Goal: Task Accomplishment & Management: Manage account settings

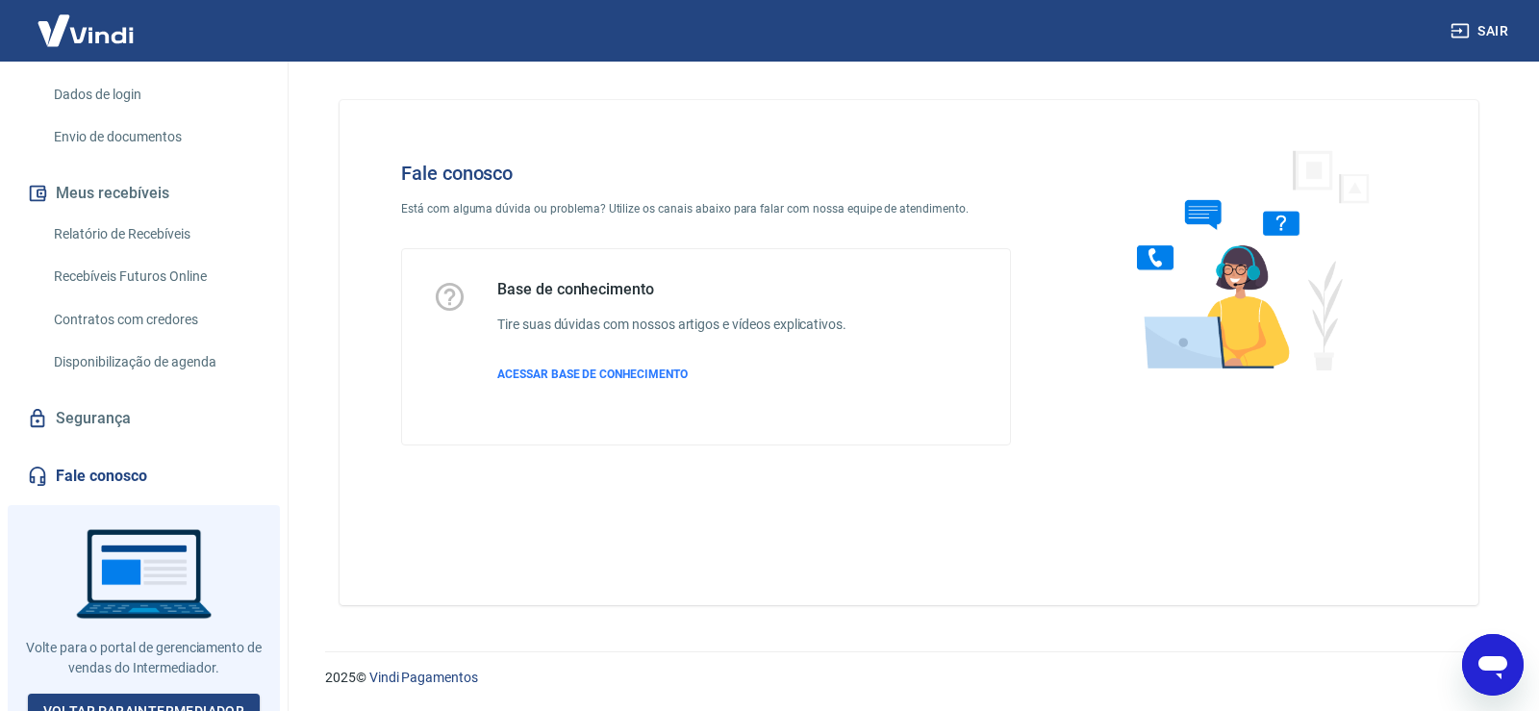
scroll to position [329, 0]
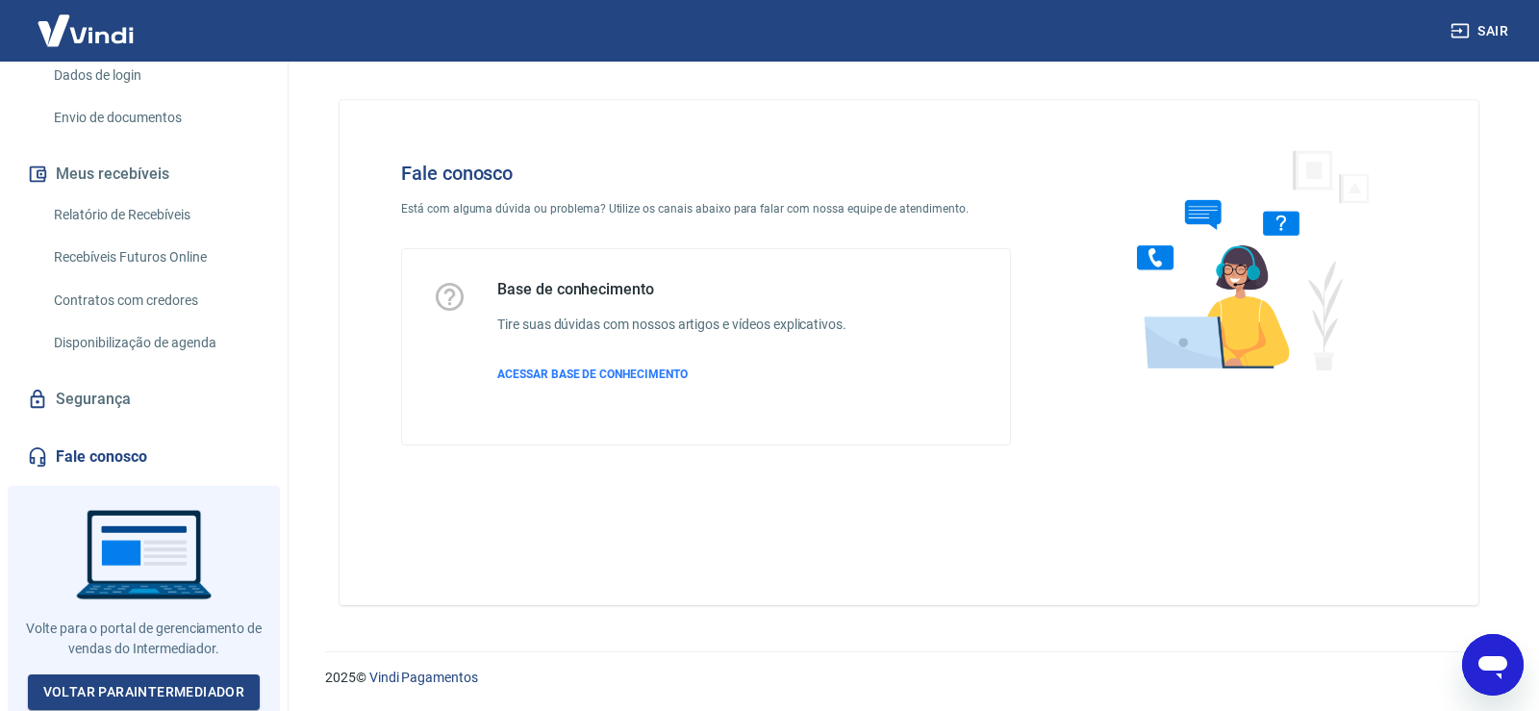
click at [1503, 659] on icon "Abrir janela de mensagens" at bounding box center [1492, 667] width 29 height 23
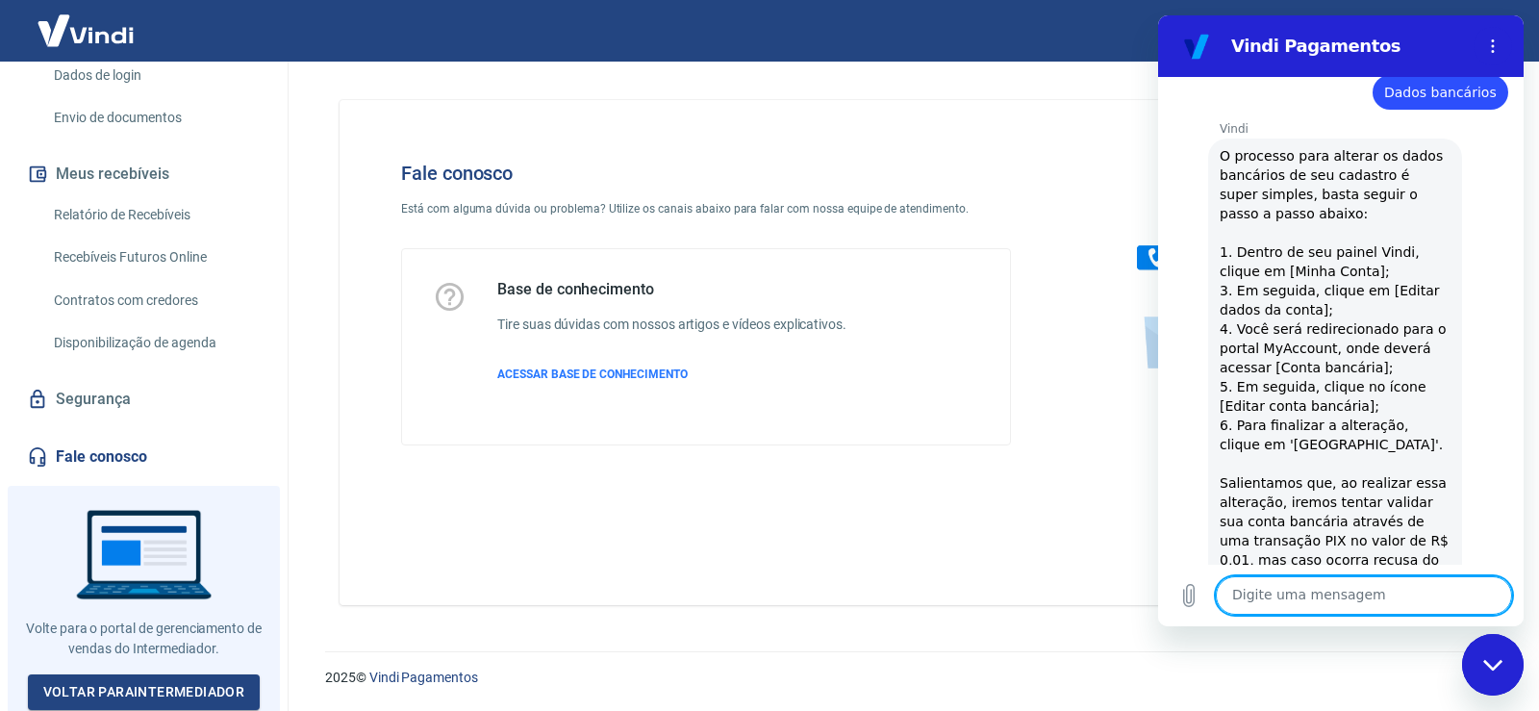
scroll to position [1924, 0]
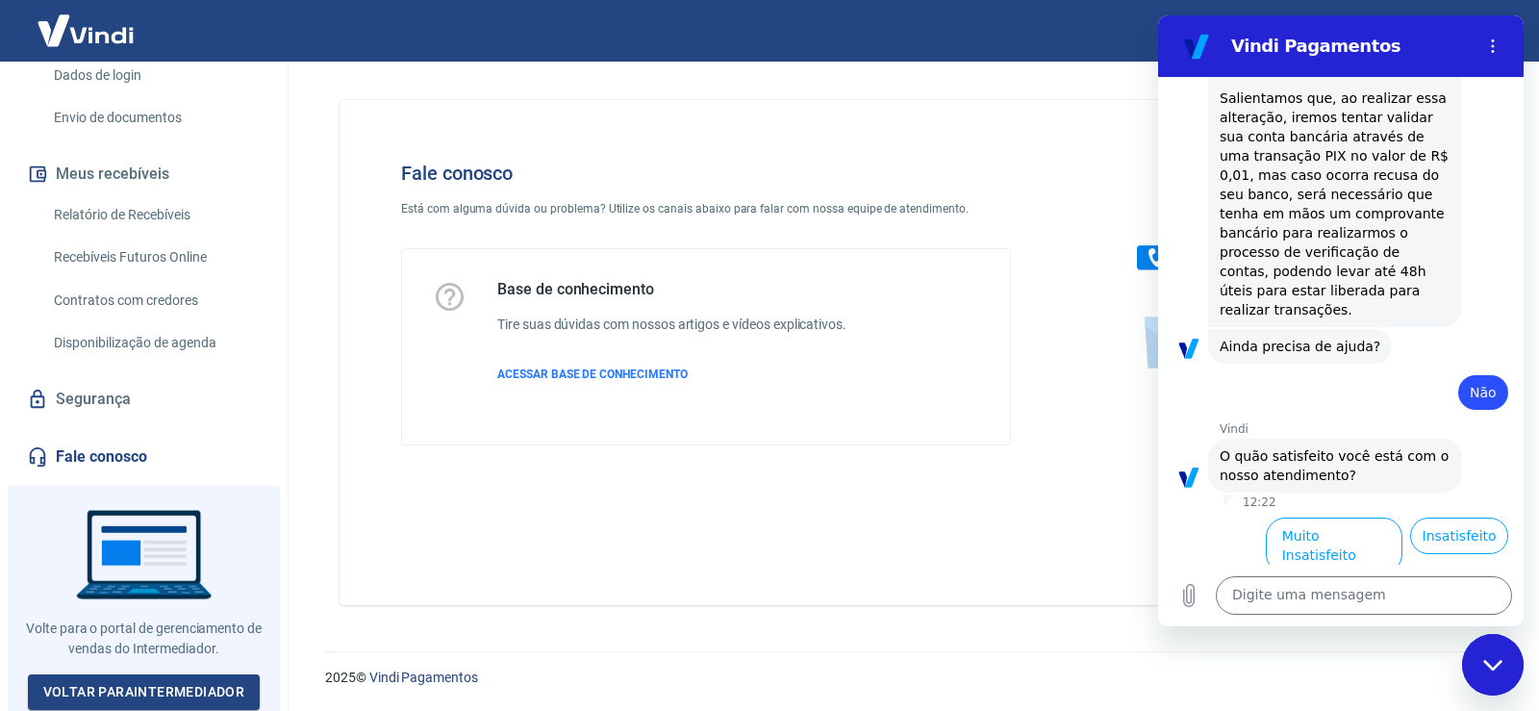
click at [881, 485] on div "Fale conosco Está com alguma dúvida ou problema? Utilize os canais abaixo para …" at bounding box center [909, 352] width 1139 height 505
click at [1457, 517] on button "Insatisfeito" at bounding box center [1459, 535] width 98 height 37
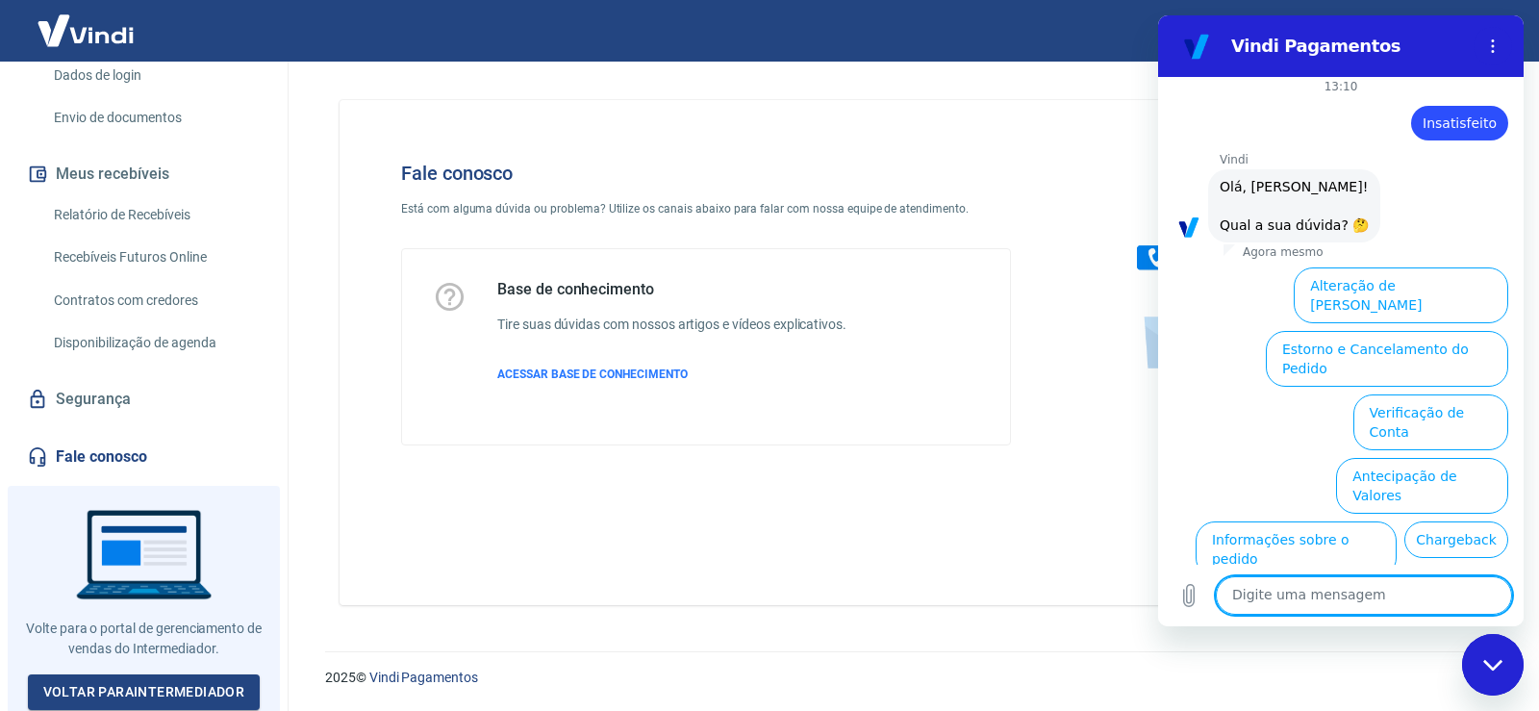
scroll to position [2408, 0]
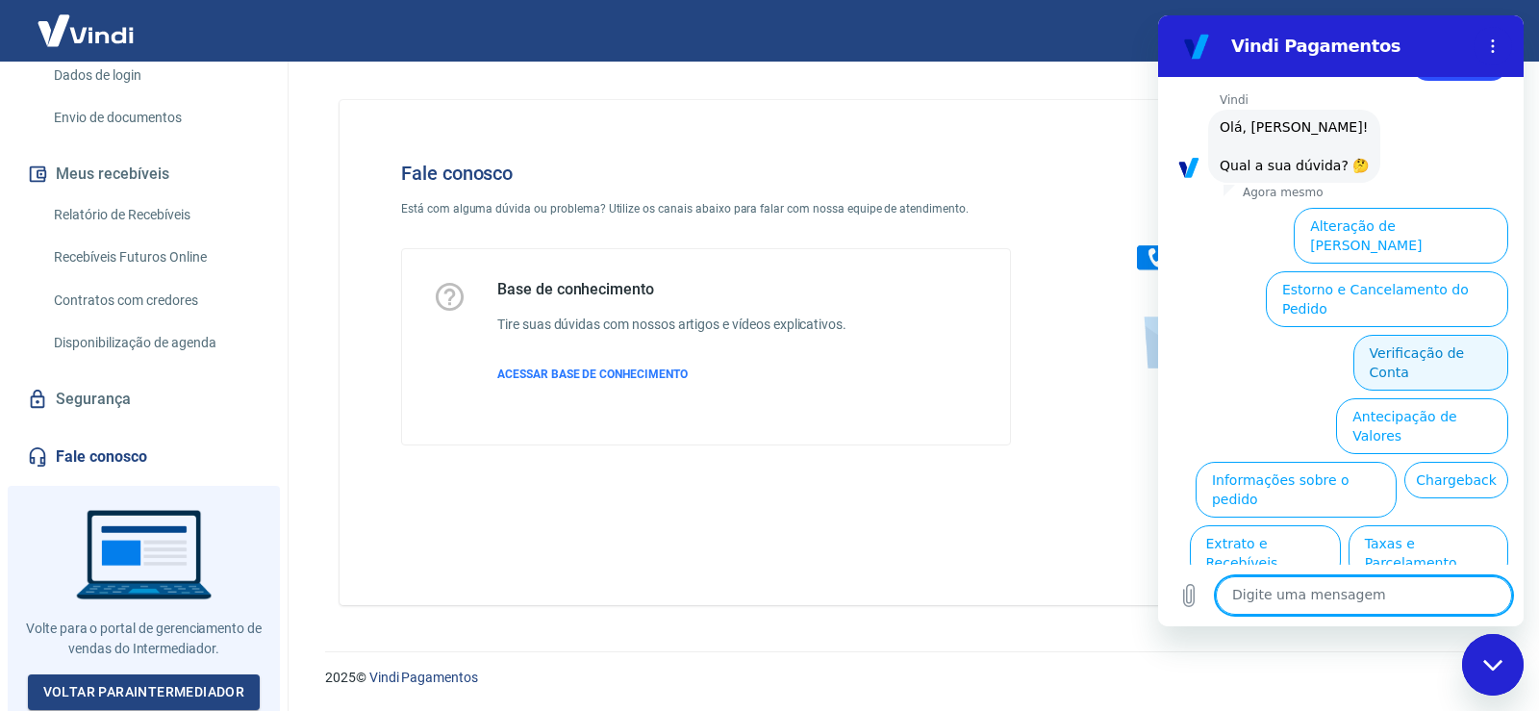
click at [1423, 335] on button "Verificação de Conta" at bounding box center [1430, 363] width 155 height 56
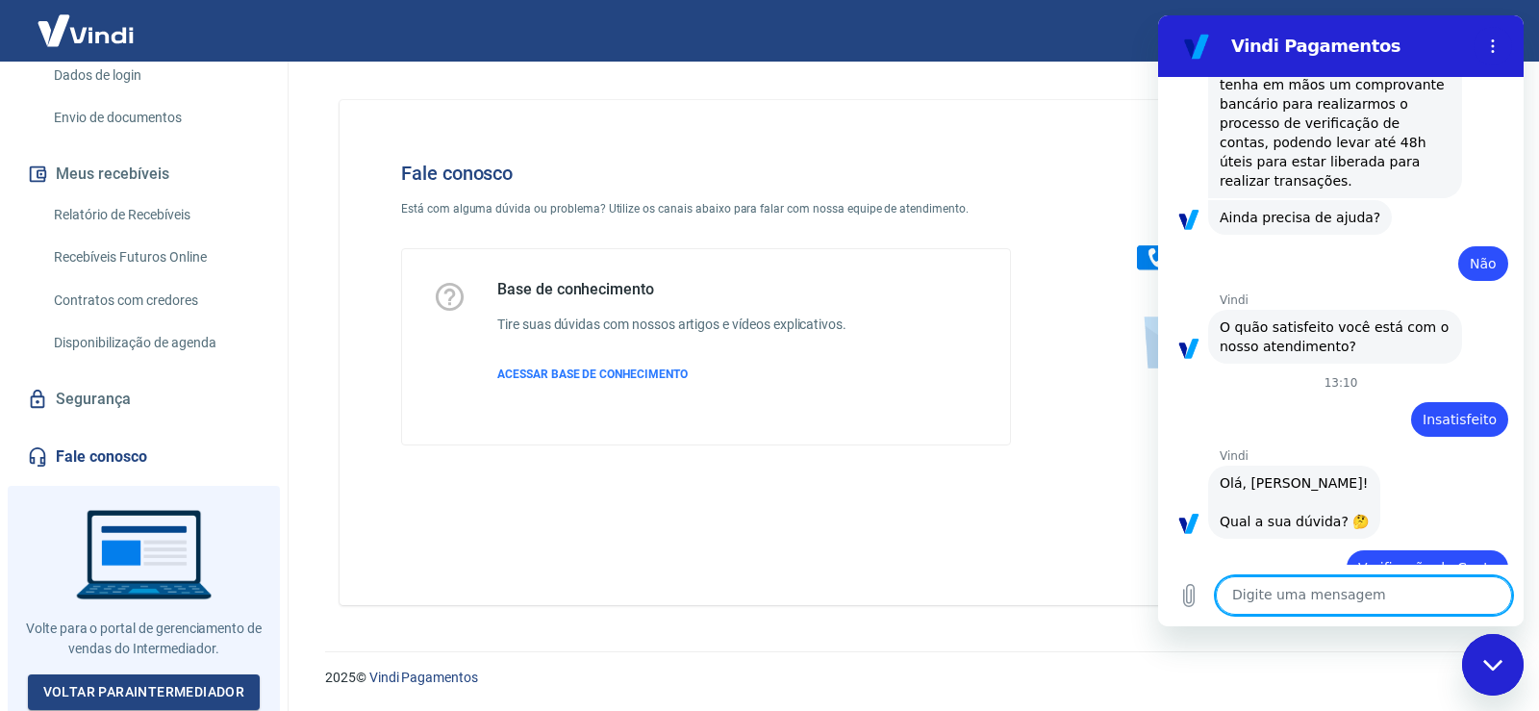
scroll to position [2056, 0]
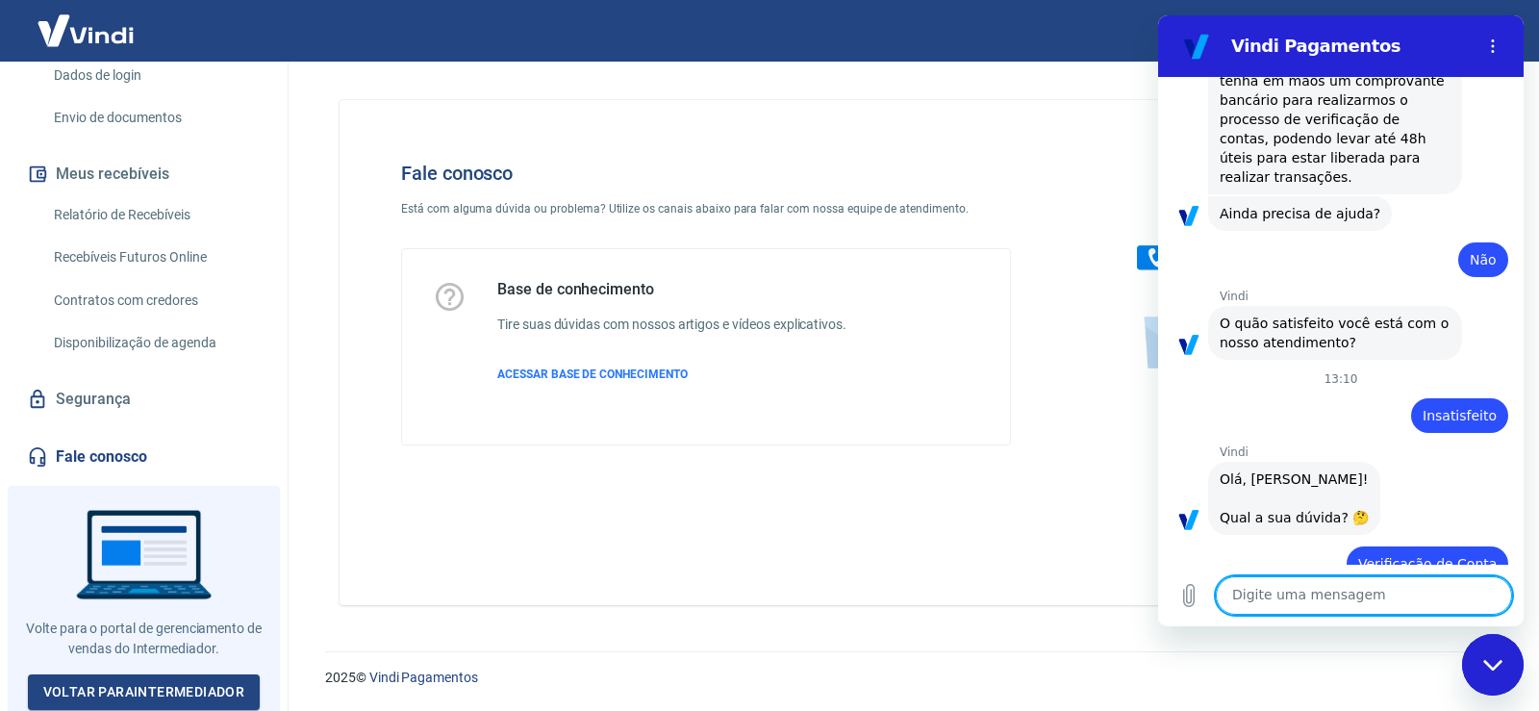
click at [1384, 591] on textarea at bounding box center [1364, 595] width 296 height 38
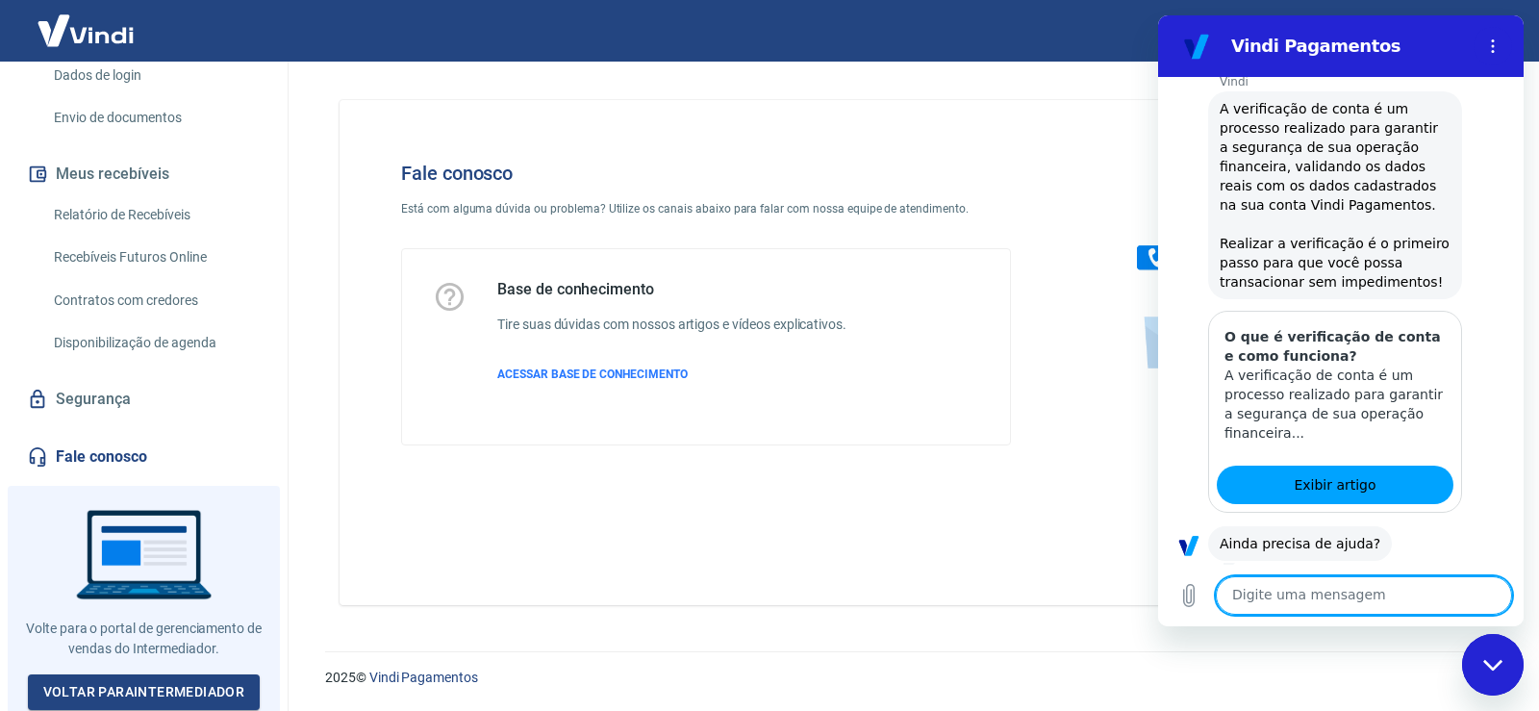
scroll to position [2599, 0]
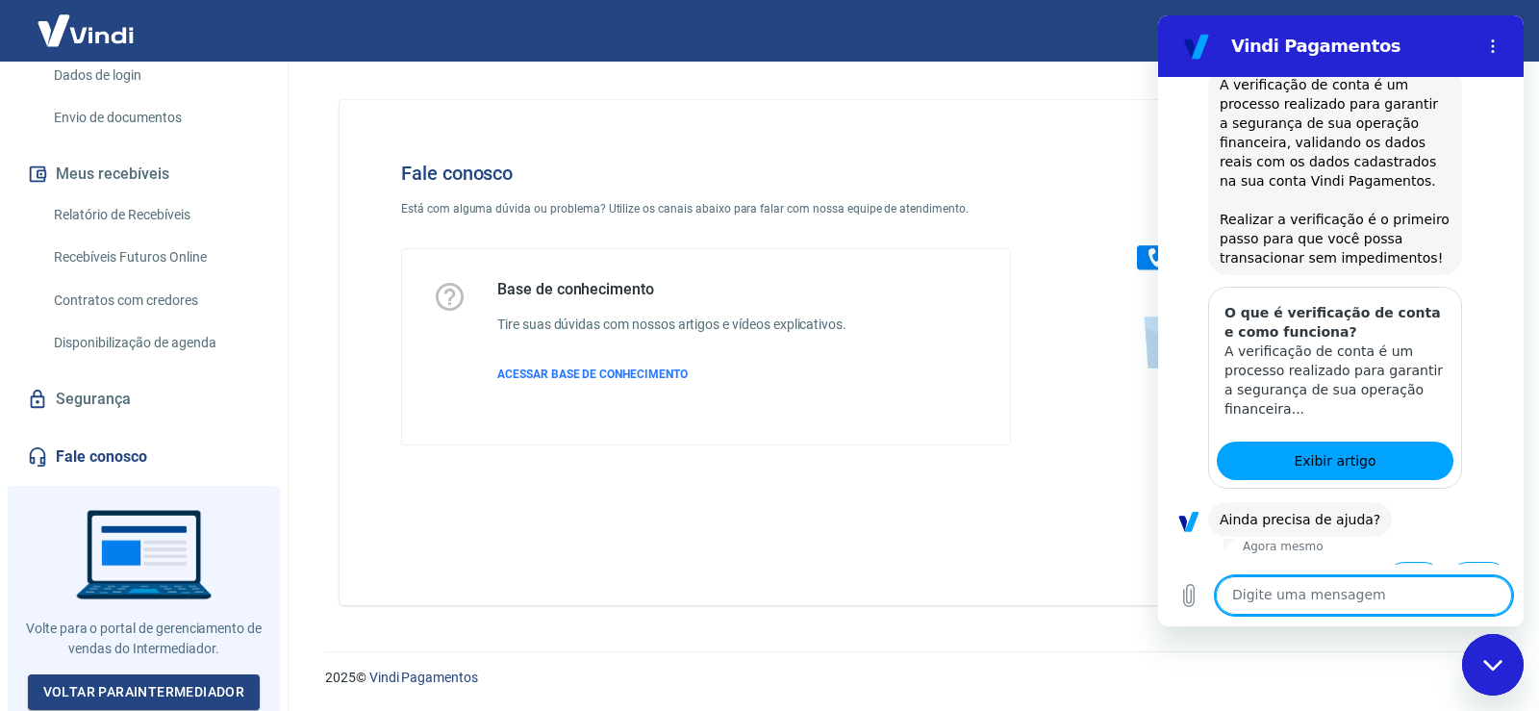
click at [1404, 562] on button "Sim" at bounding box center [1414, 580] width 56 height 37
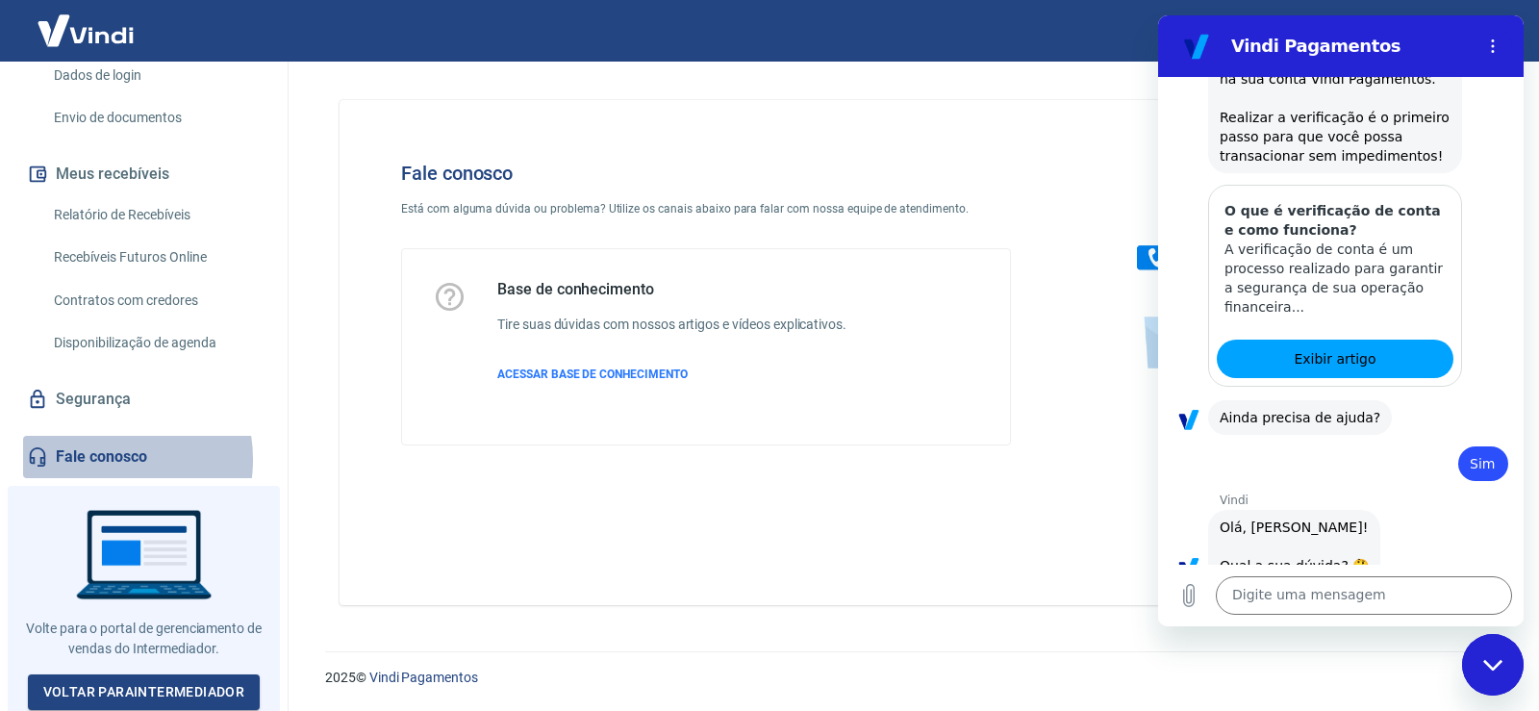
click at [100, 459] on link "Fale conosco" at bounding box center [143, 457] width 241 height 42
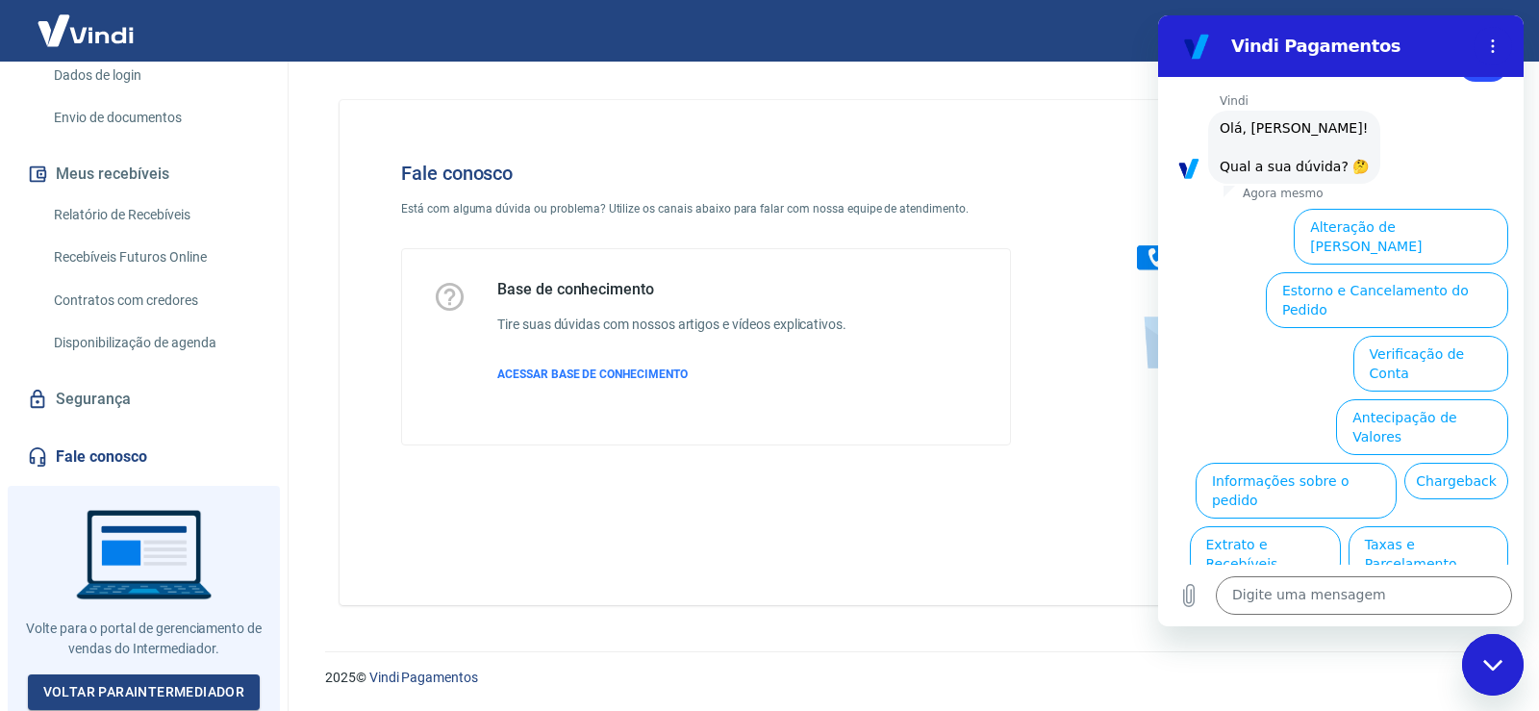
scroll to position [3101, 0]
click at [136, 452] on link "Fale conosco" at bounding box center [143, 457] width 241 height 42
click at [184, 678] on link "Voltar para Intermediador" at bounding box center [144, 692] width 233 height 36
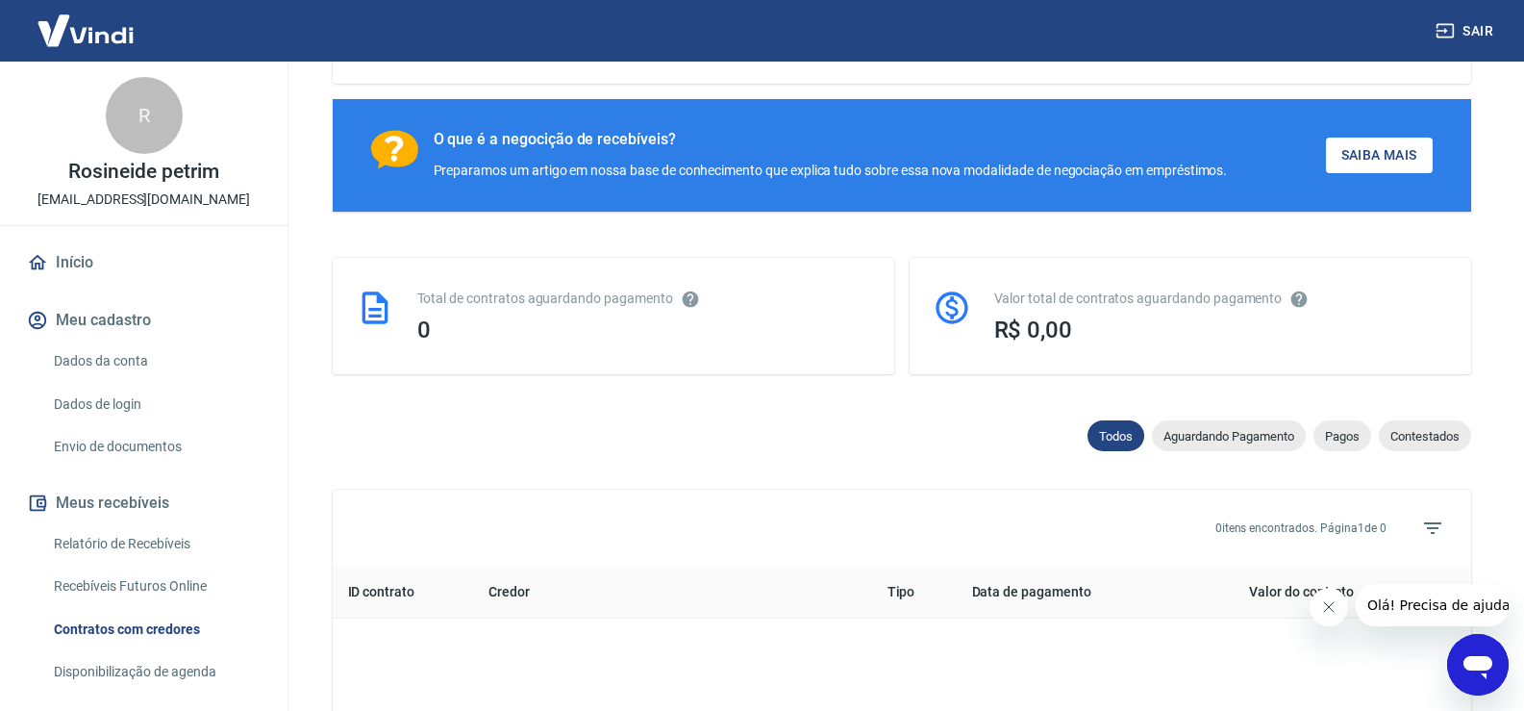
scroll to position [96, 0]
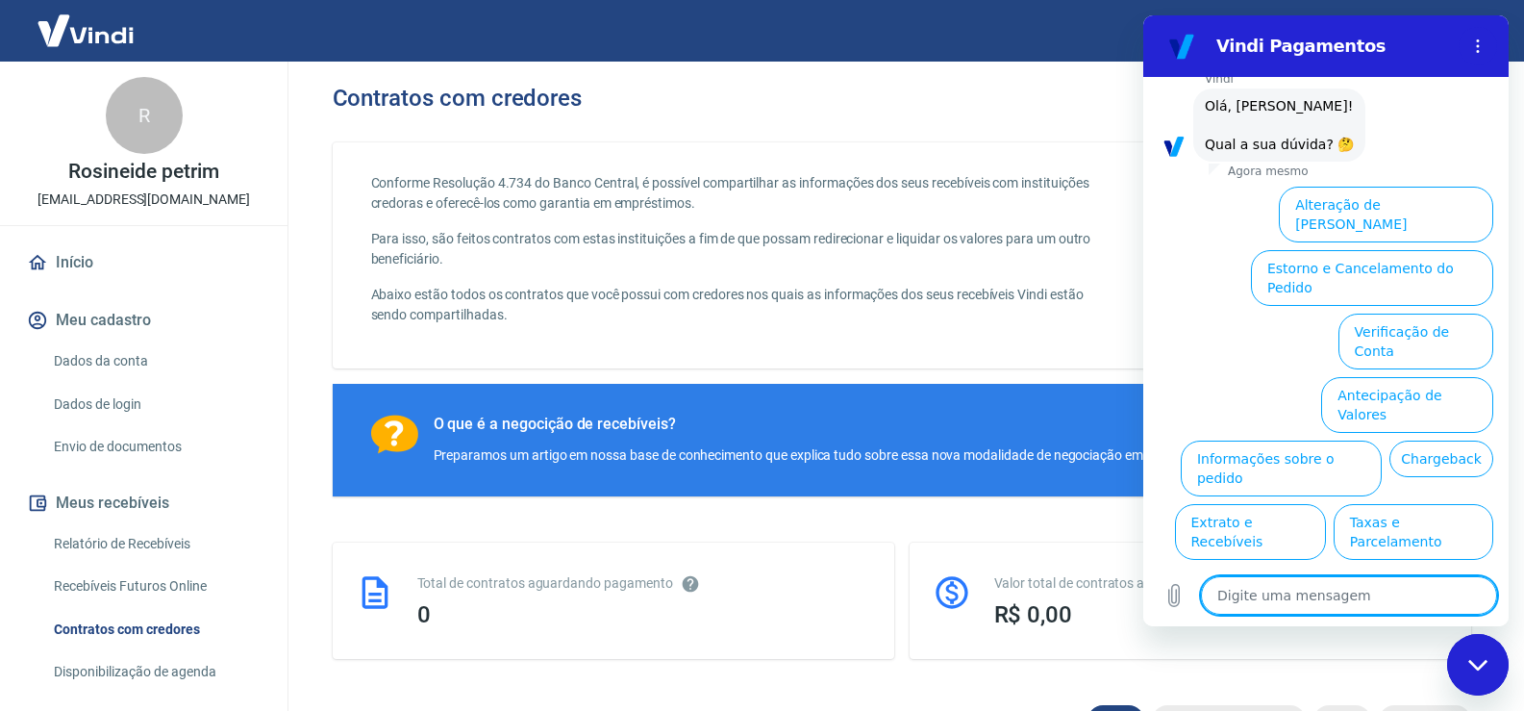
scroll to position [800, 0]
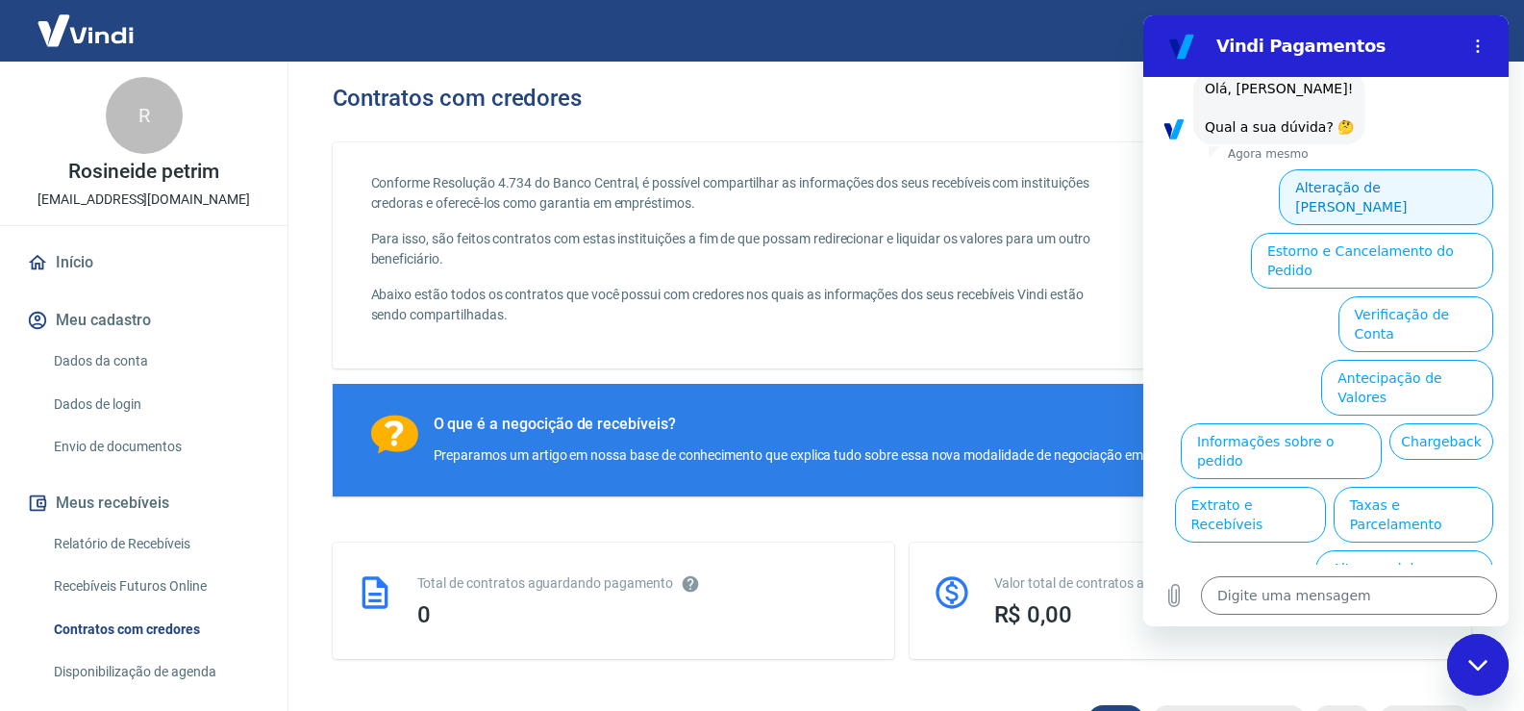
click at [1362, 182] on button "Alteração de Dados Cadastrais" at bounding box center [1386, 197] width 214 height 56
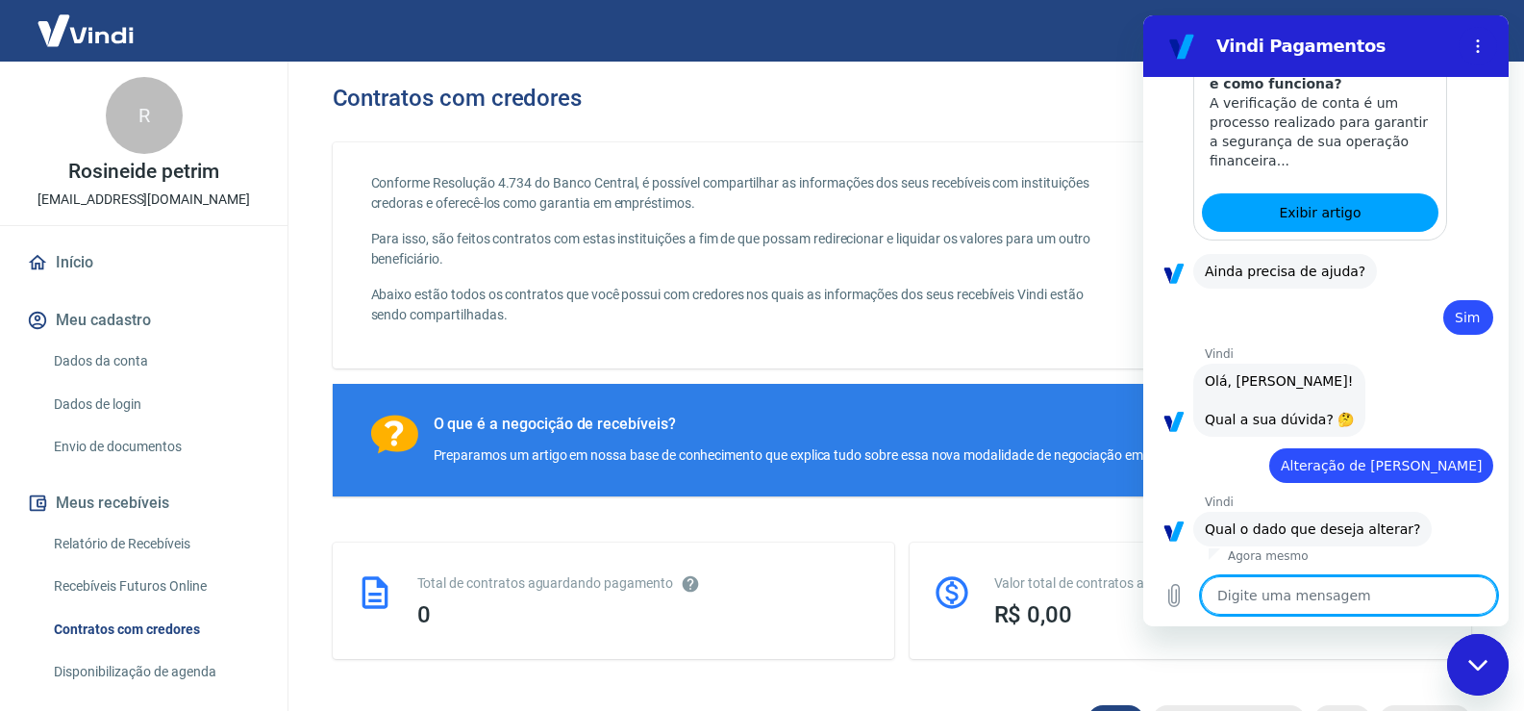
scroll to position [733, 0]
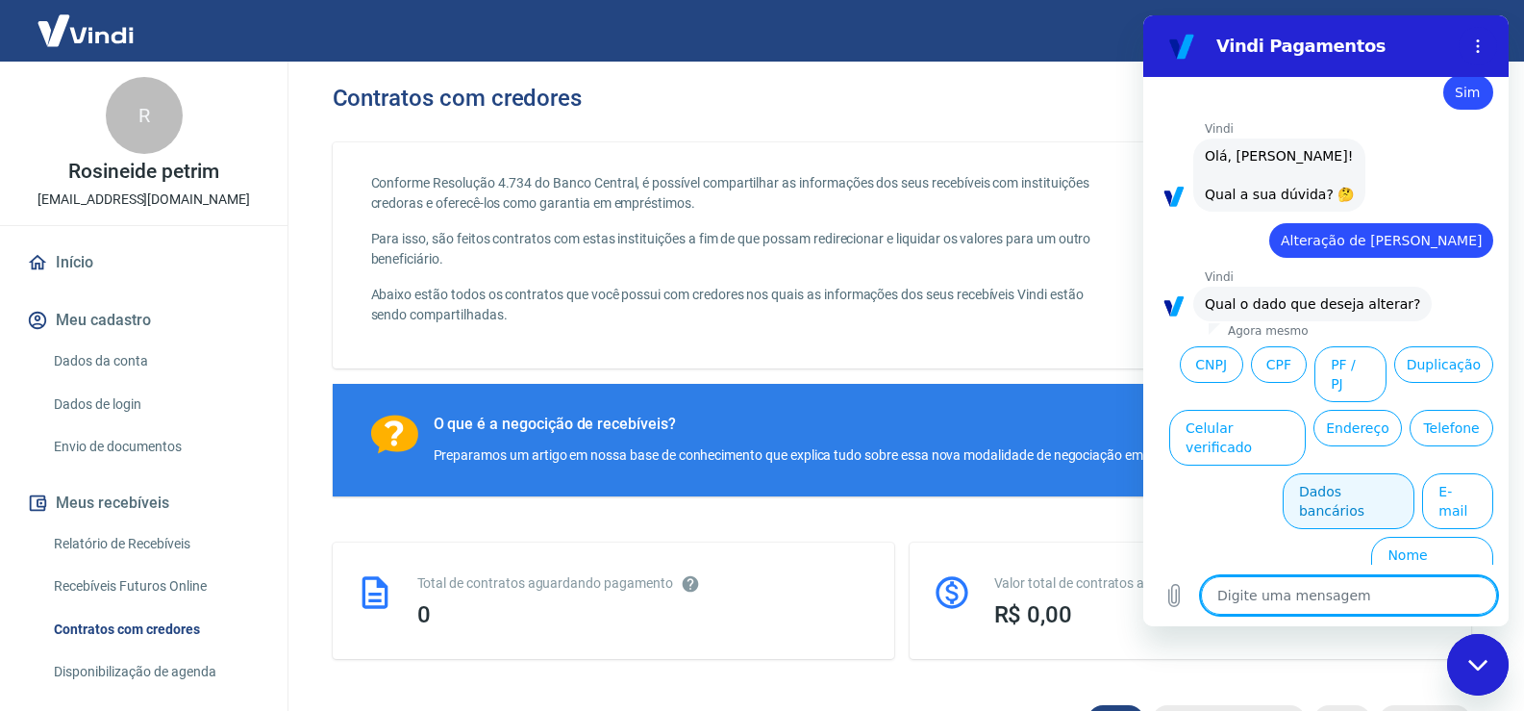
click at [1341, 494] on button "Dados bancários" at bounding box center [1349, 501] width 132 height 56
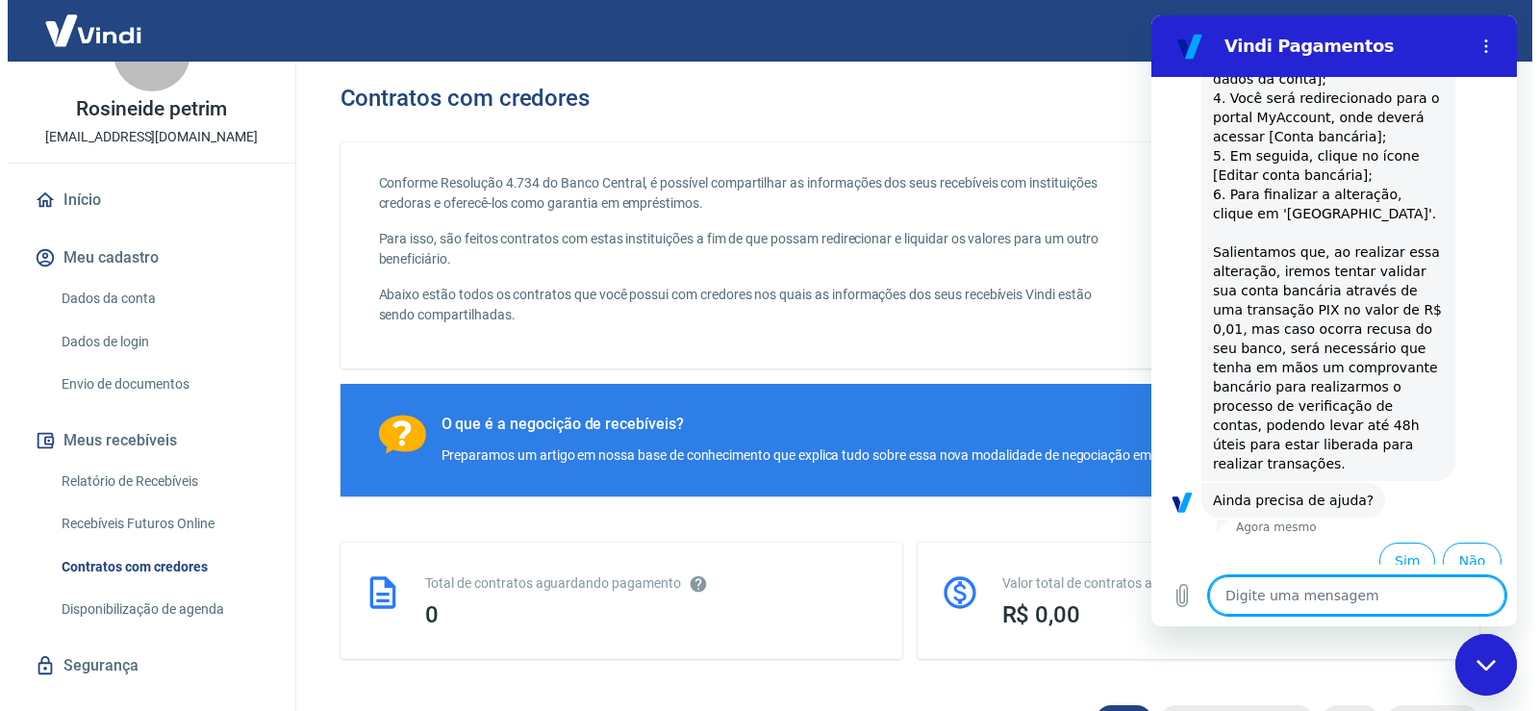
scroll to position [96, 0]
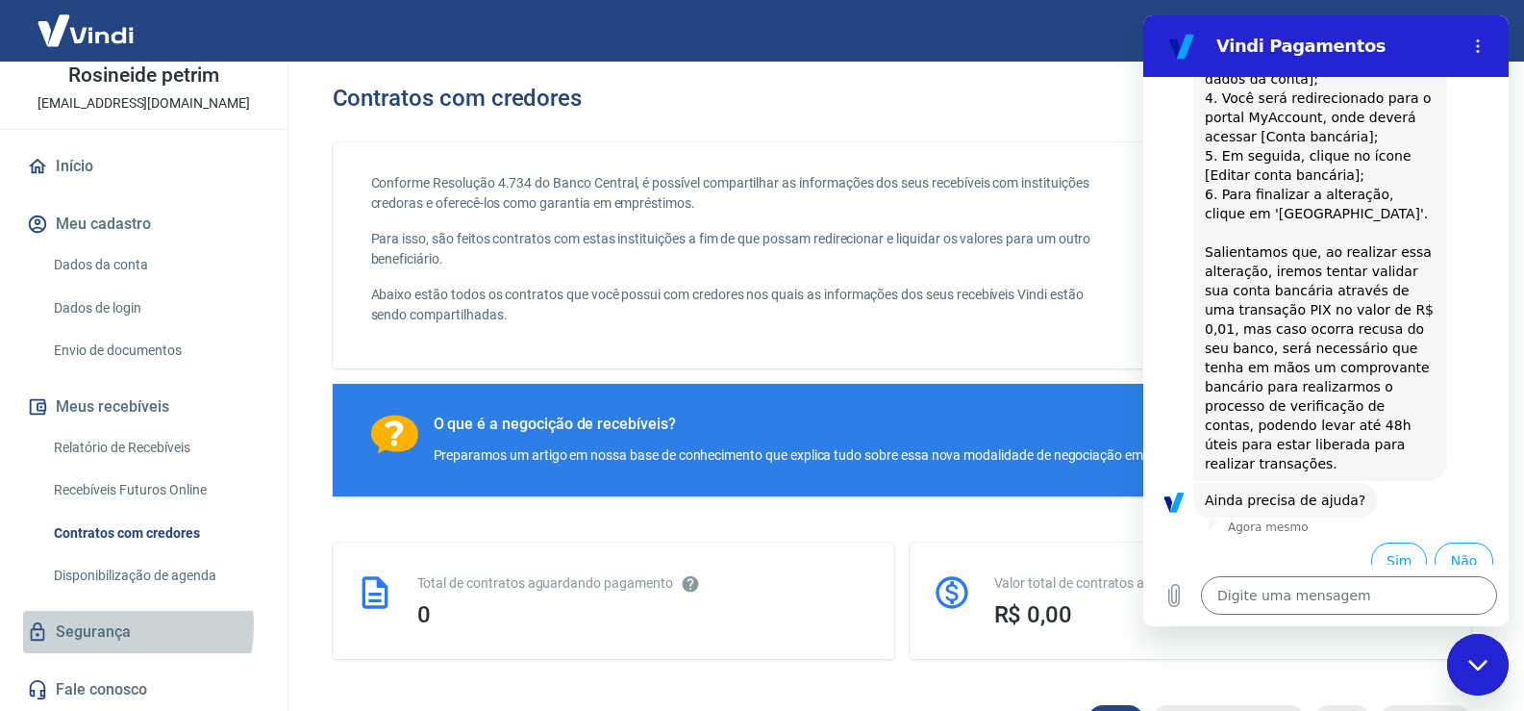
click at [117, 625] on link "Segurança" at bounding box center [143, 632] width 241 height 42
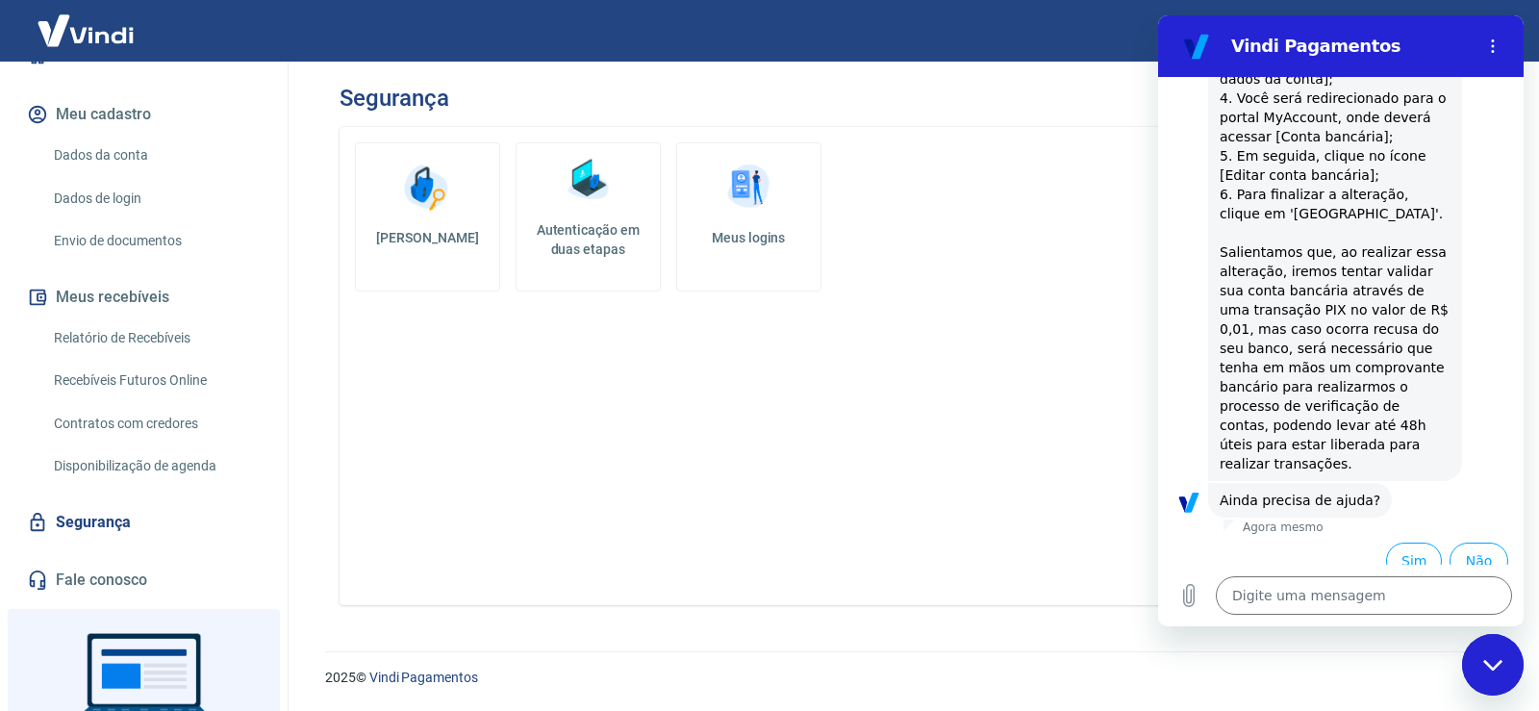
scroll to position [329, 0]
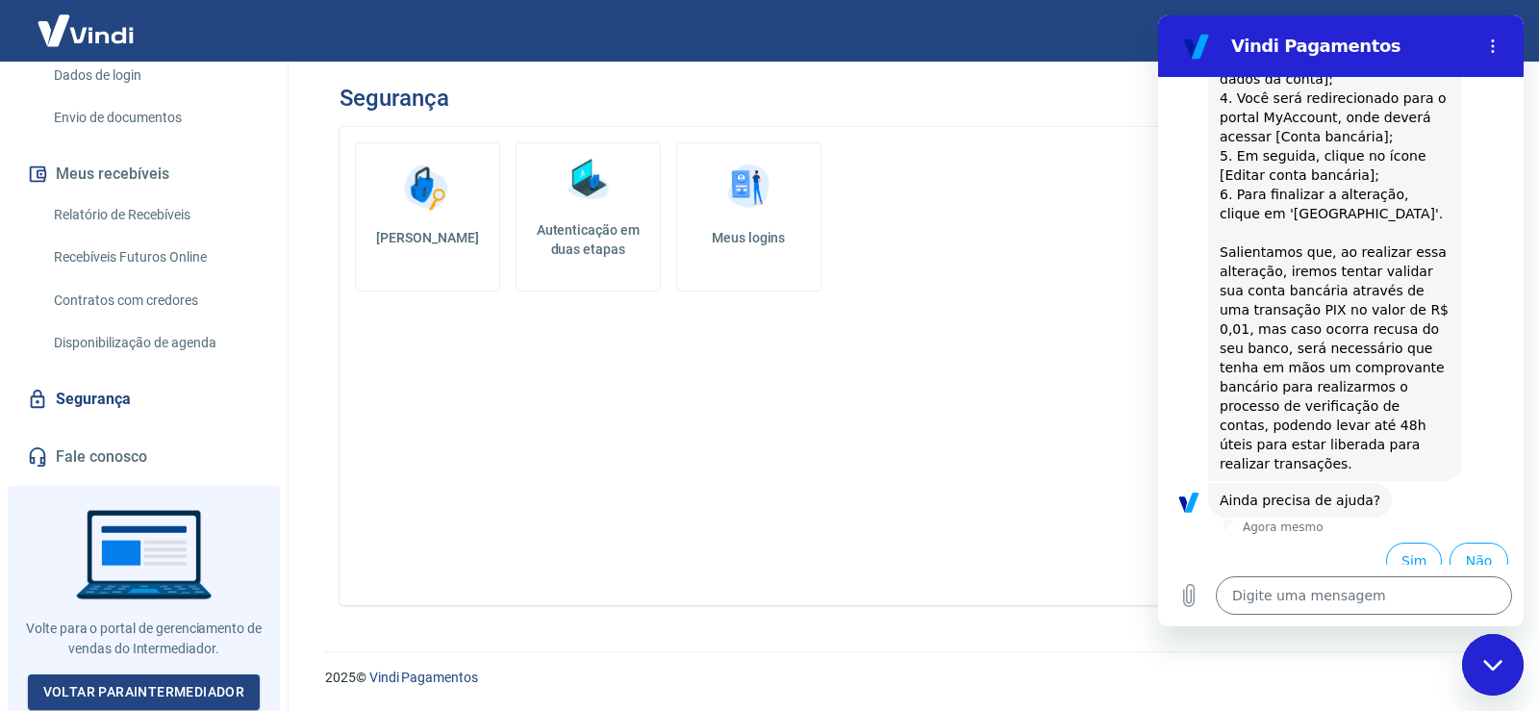
click at [105, 468] on link "Fale conosco" at bounding box center [143, 457] width 241 height 42
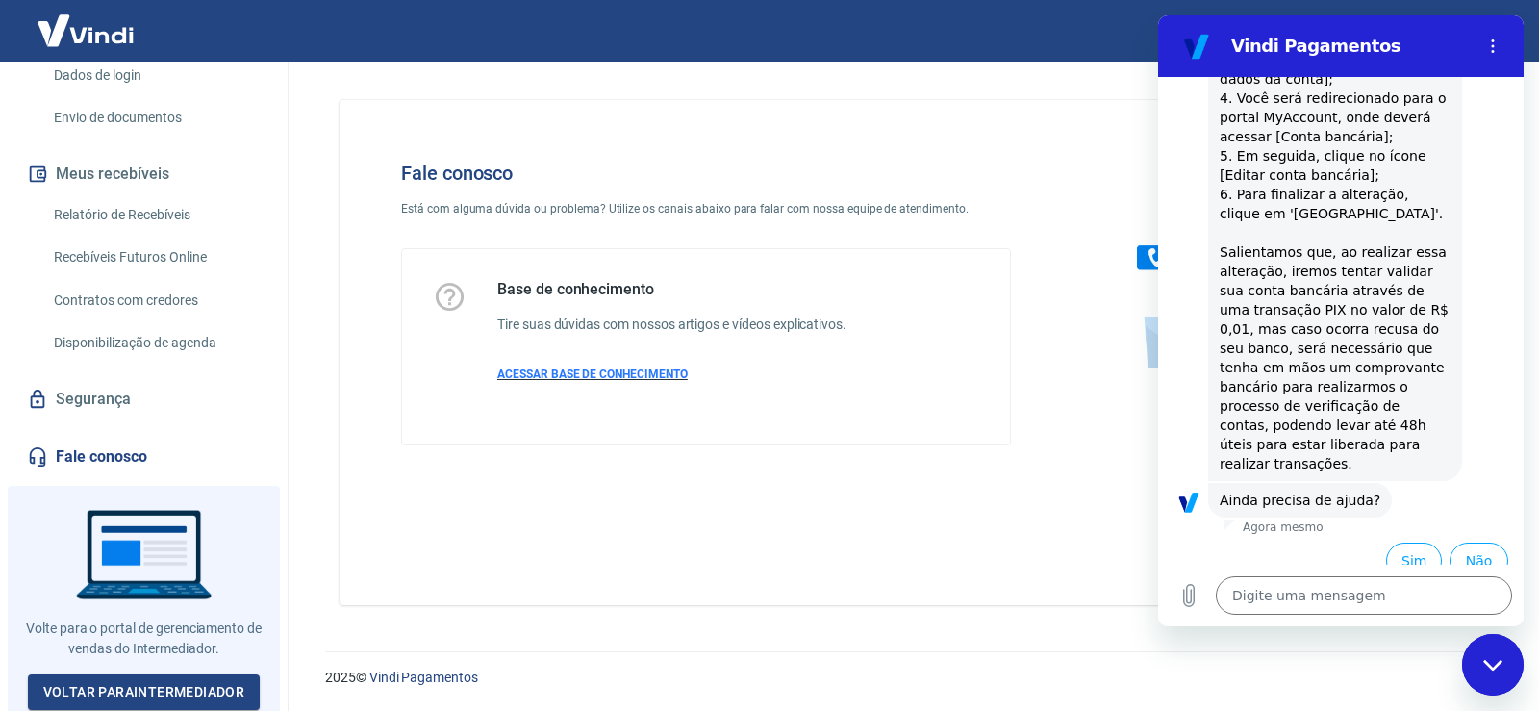
click at [583, 377] on span "ACESSAR BASE DE CONHECIMENTO" at bounding box center [592, 373] width 190 height 13
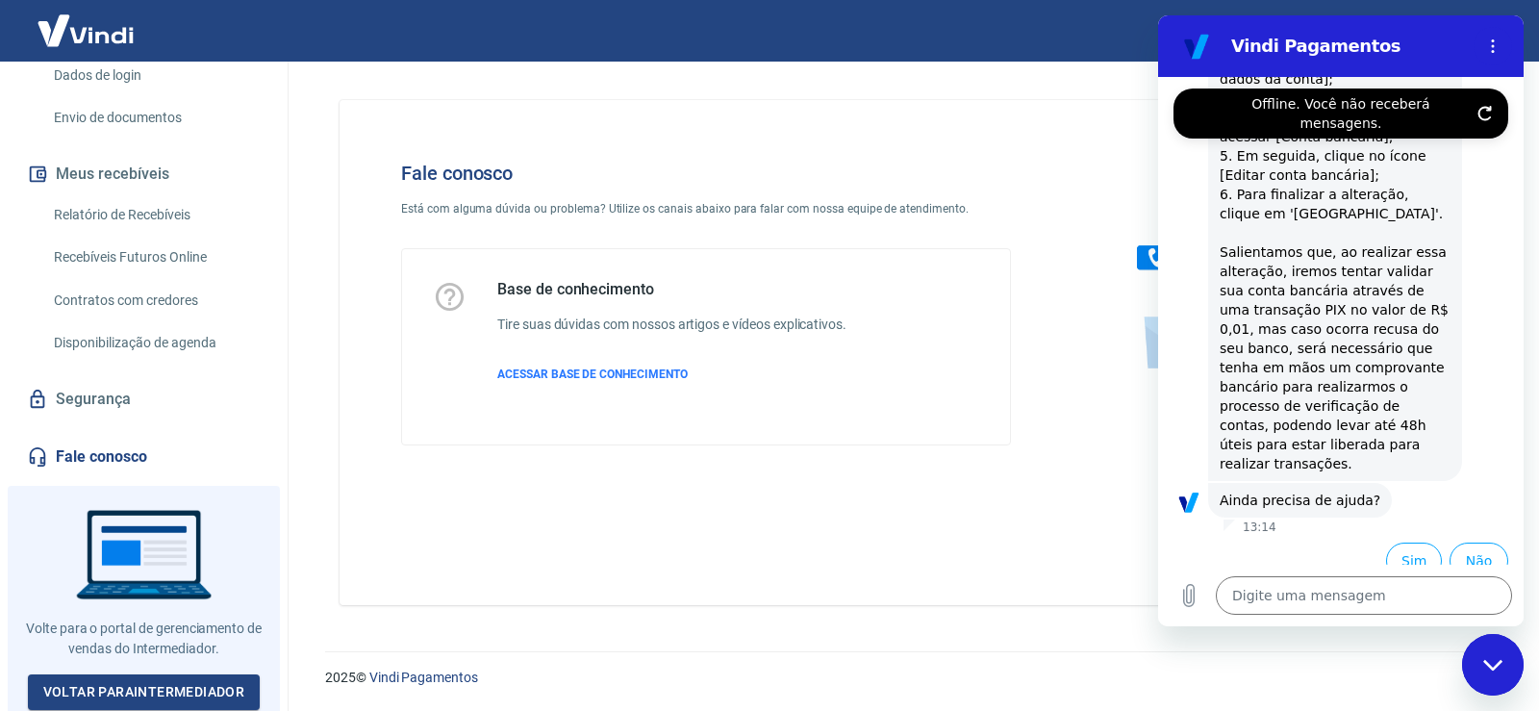
type textarea "x"
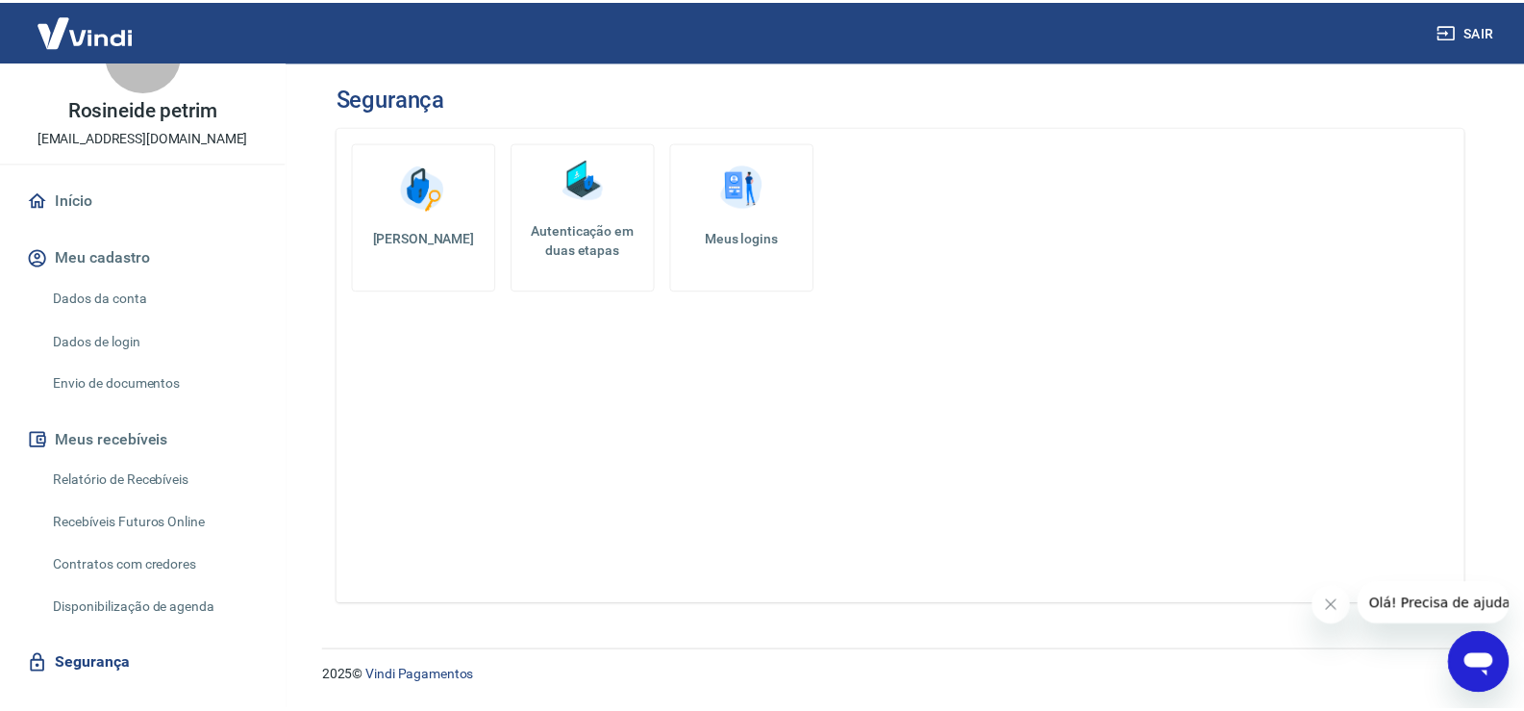
scroll to position [96, 0]
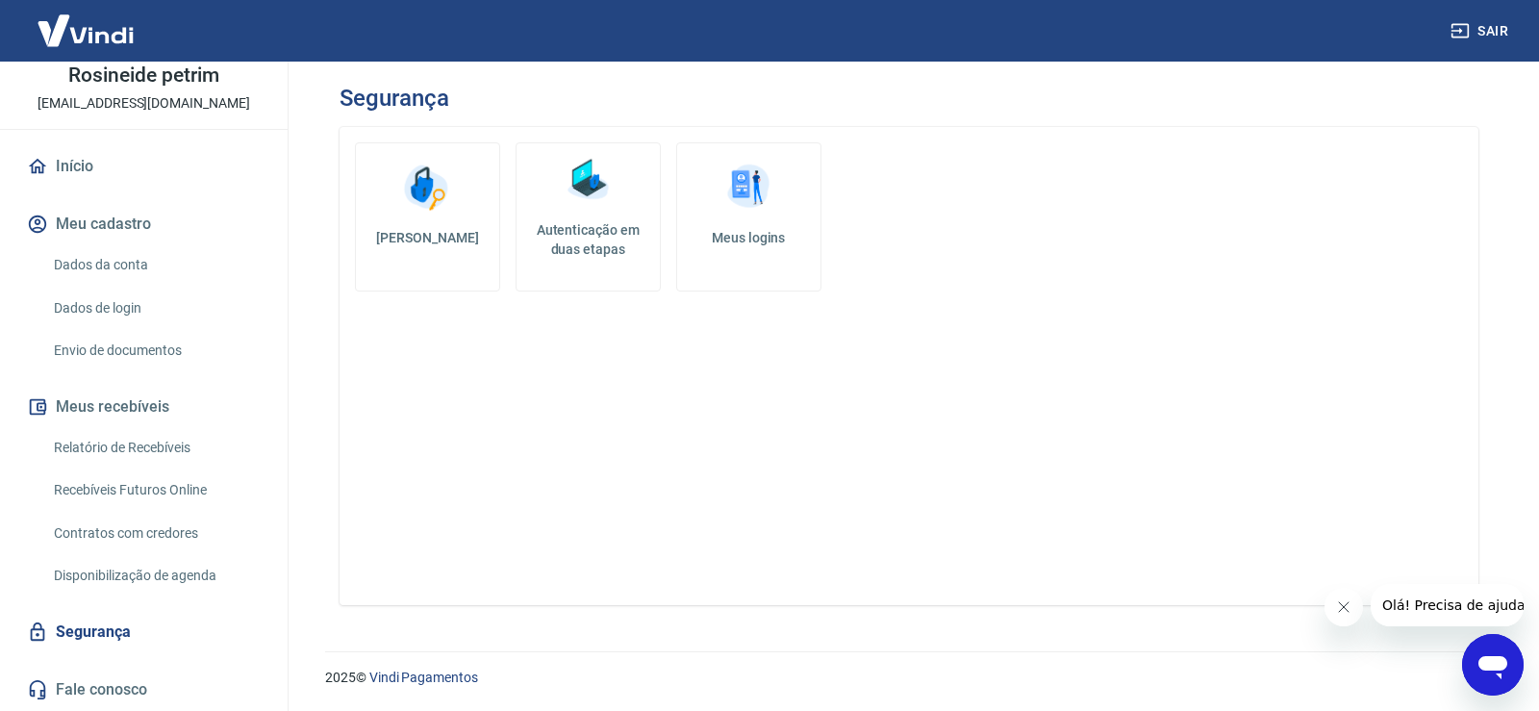
click at [156, 345] on link "Envio de documentos" at bounding box center [155, 350] width 218 height 39
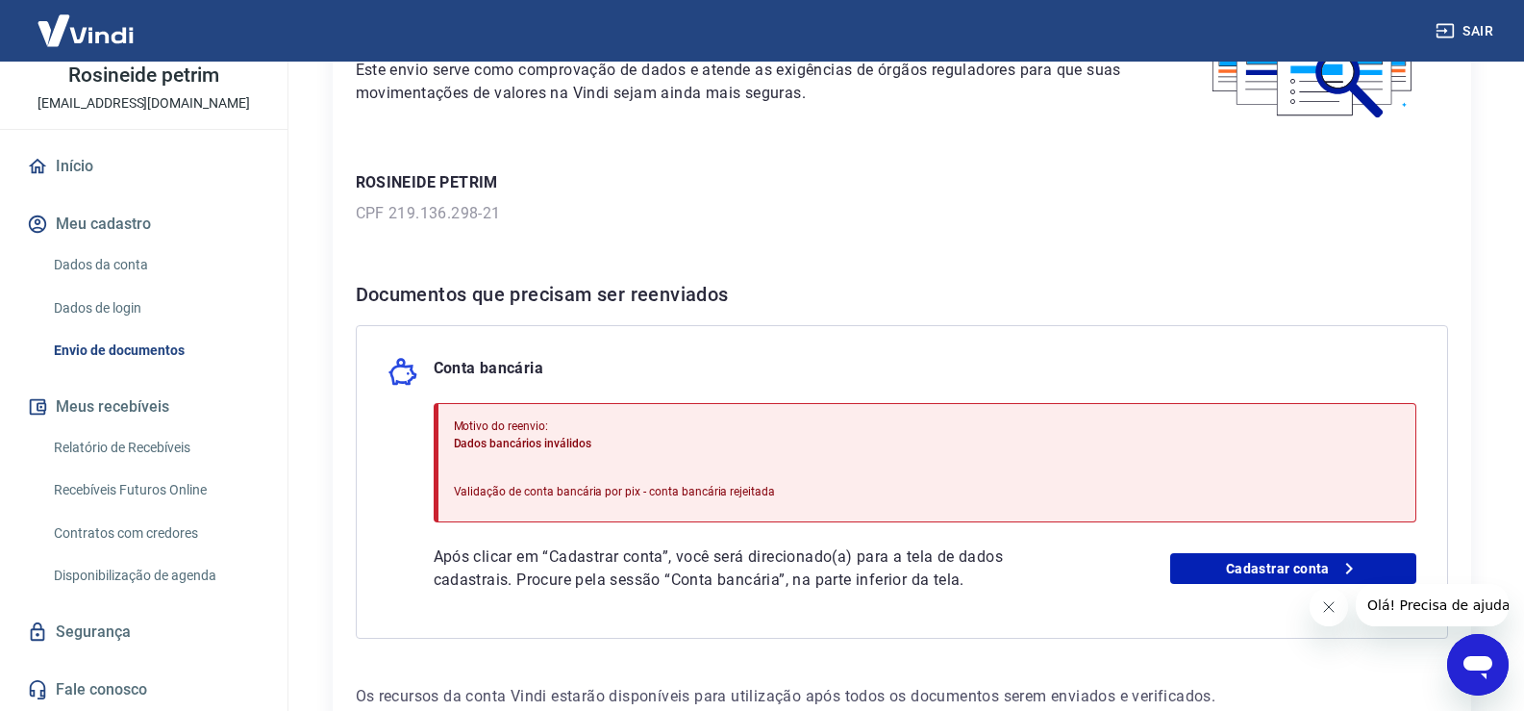
scroll to position [192, 0]
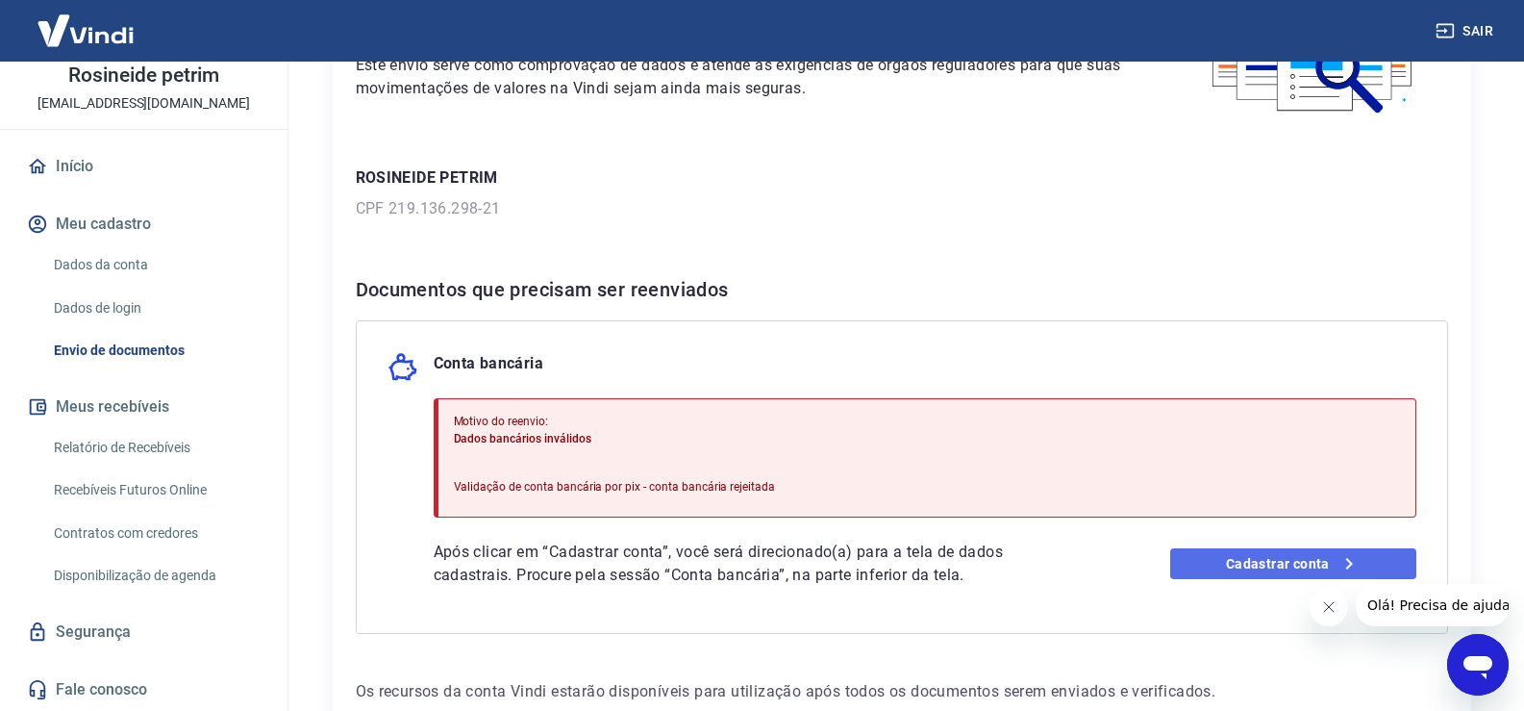
click at [1302, 558] on link "Cadastrar conta" at bounding box center [1294, 563] width 246 height 31
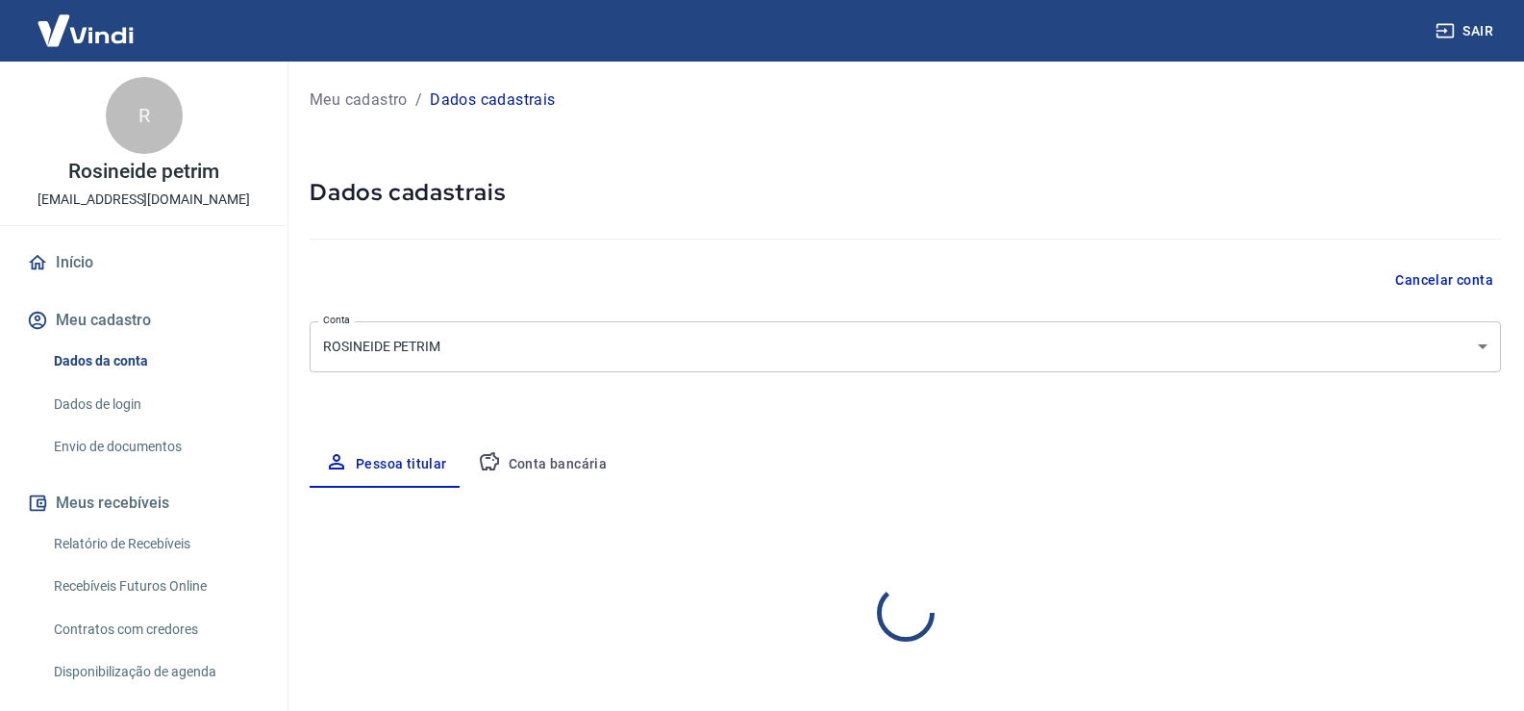
select select "SP"
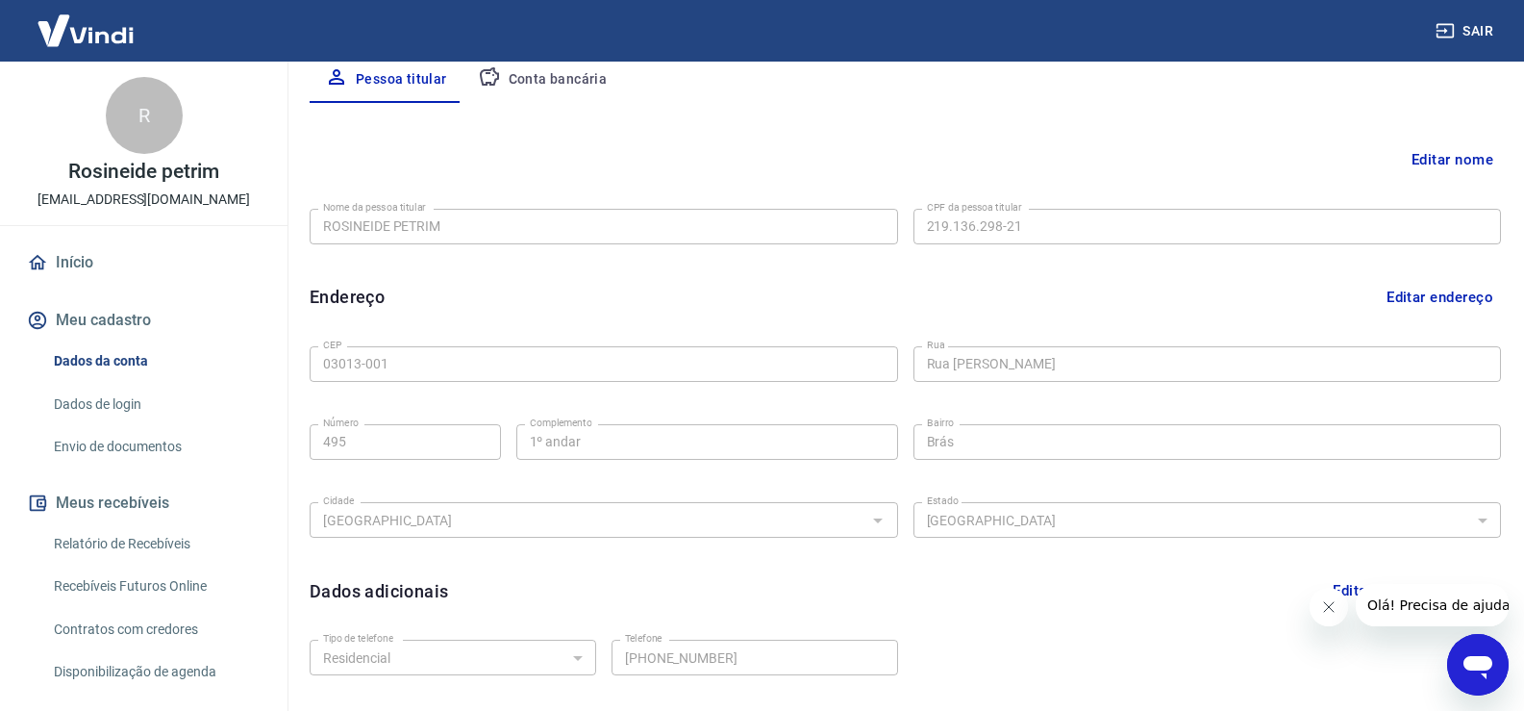
scroll to position [289, 0]
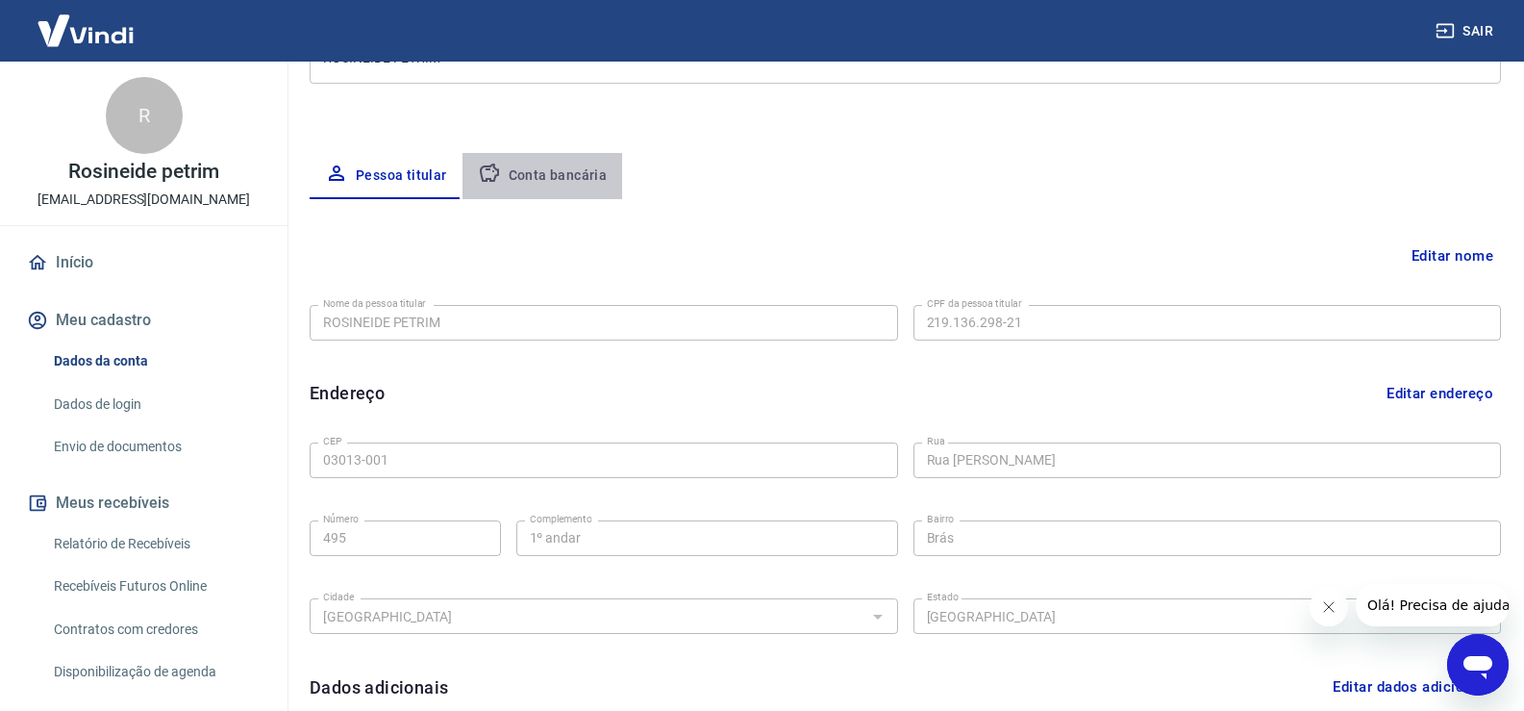
click at [550, 168] on button "Conta bancária" at bounding box center [543, 176] width 161 height 46
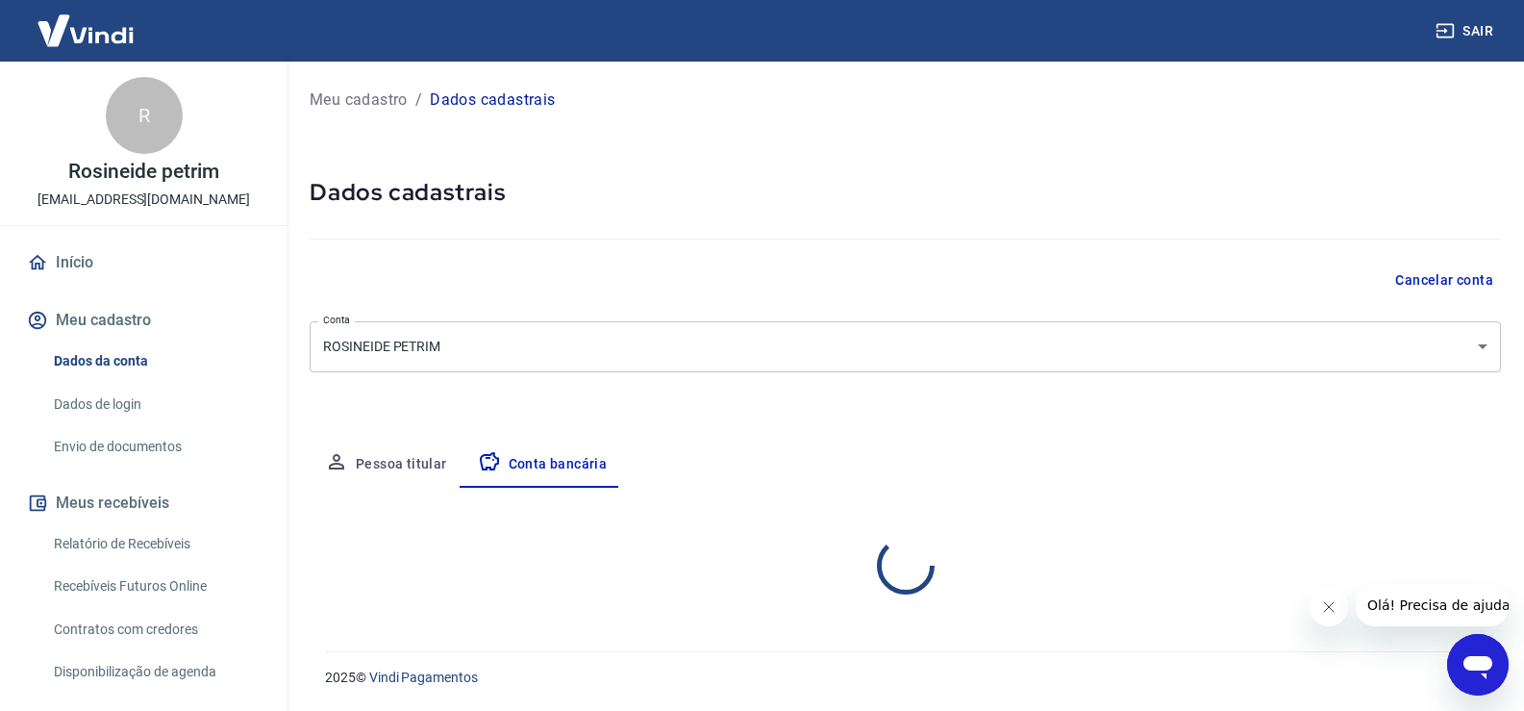
scroll to position [0, 0]
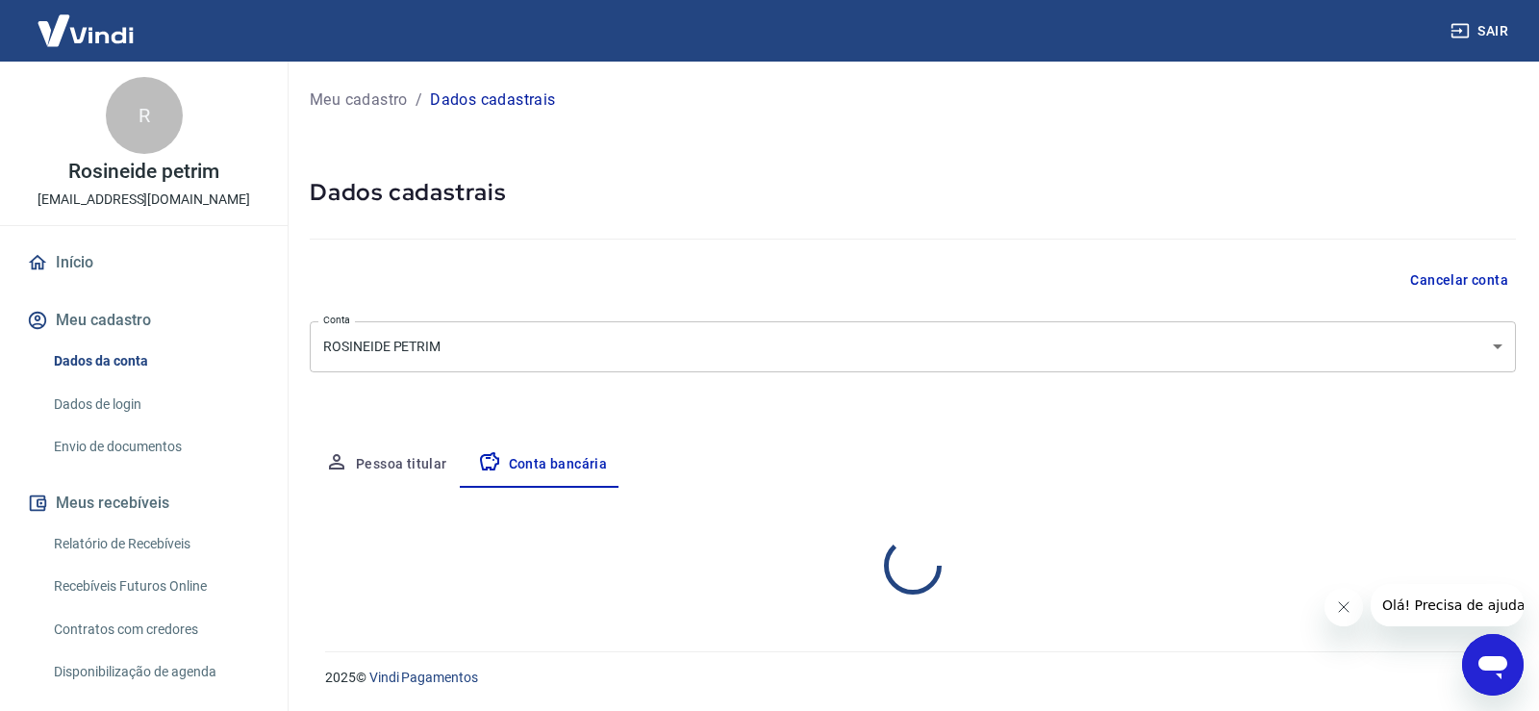
select select "1"
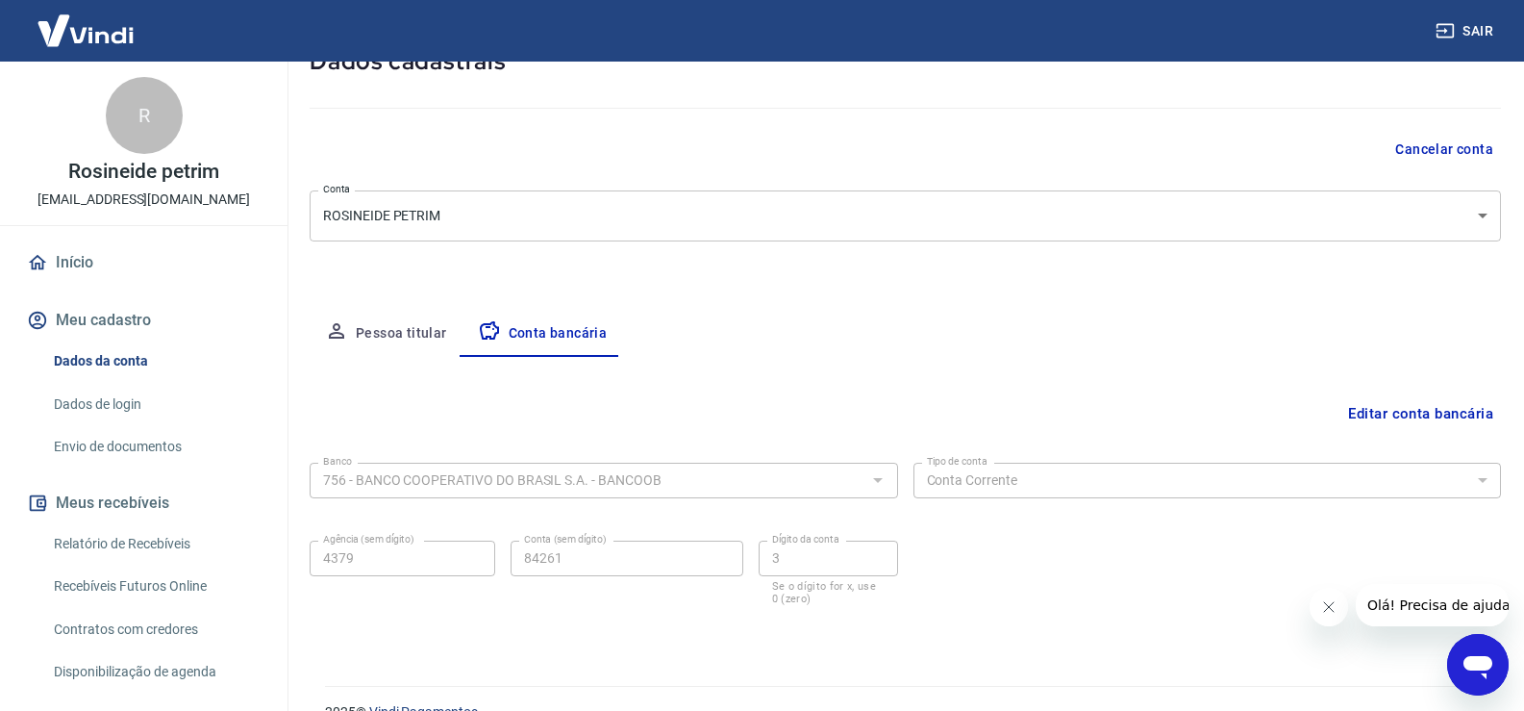
scroll to position [165, 0]
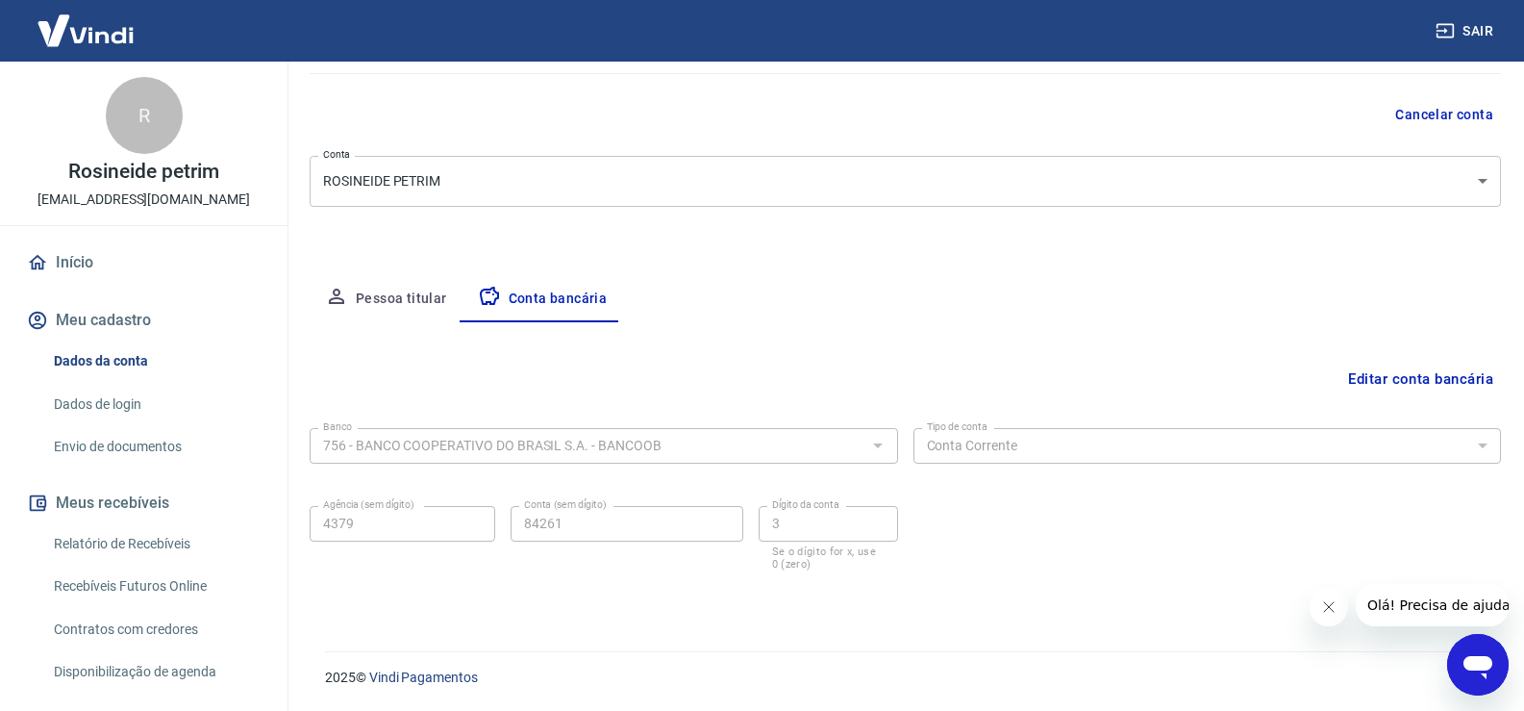
click at [713, 431] on div "756 - BANCO COOPERATIVO DO BRASIL S.A. - BANCOOB Banco" at bounding box center [604, 446] width 589 height 36
click at [551, 292] on button "Conta bancária" at bounding box center [543, 299] width 161 height 46
click at [1468, 387] on button "Editar conta bancária" at bounding box center [1421, 379] width 161 height 37
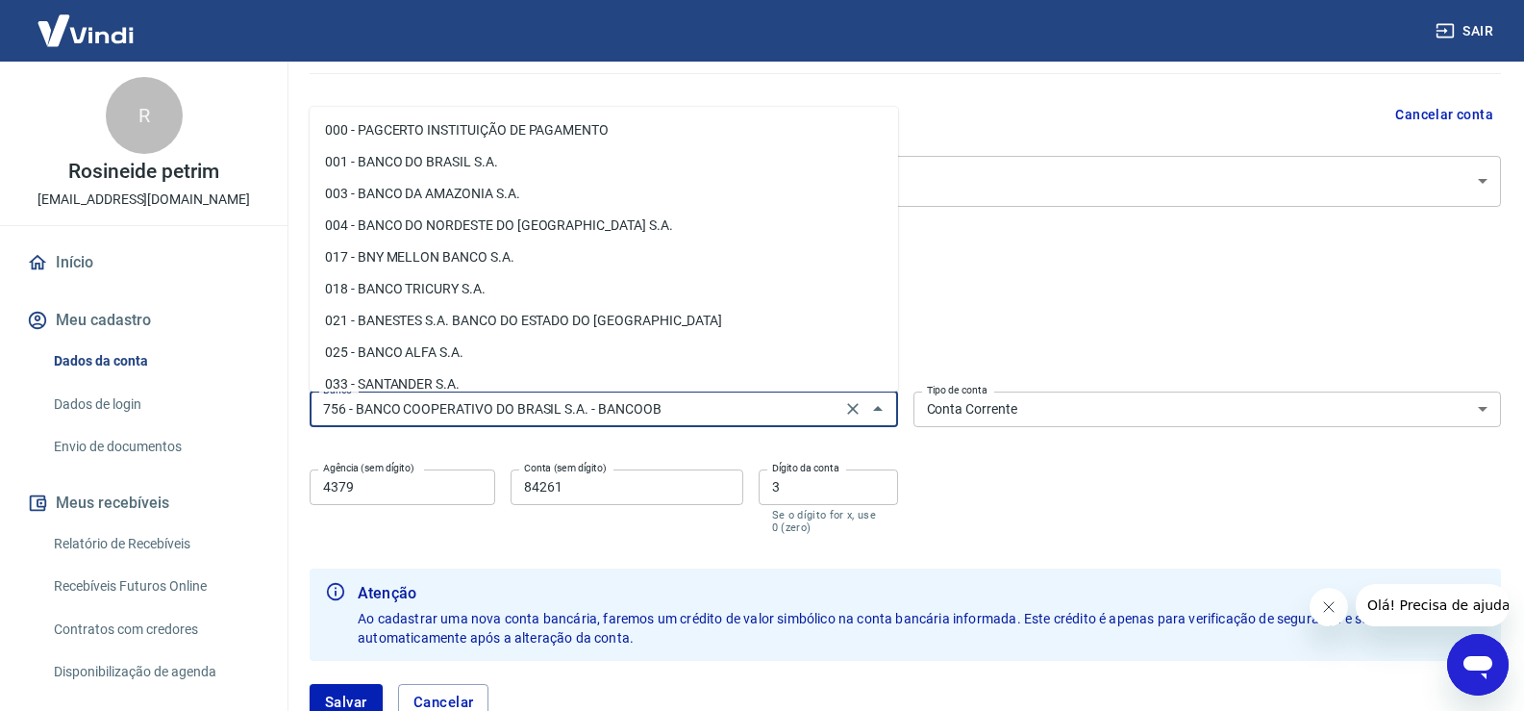
click at [776, 412] on input "756 - BANCO COOPERATIVO DO BRASIL S.A. - BANCOOB" at bounding box center [575, 409] width 520 height 24
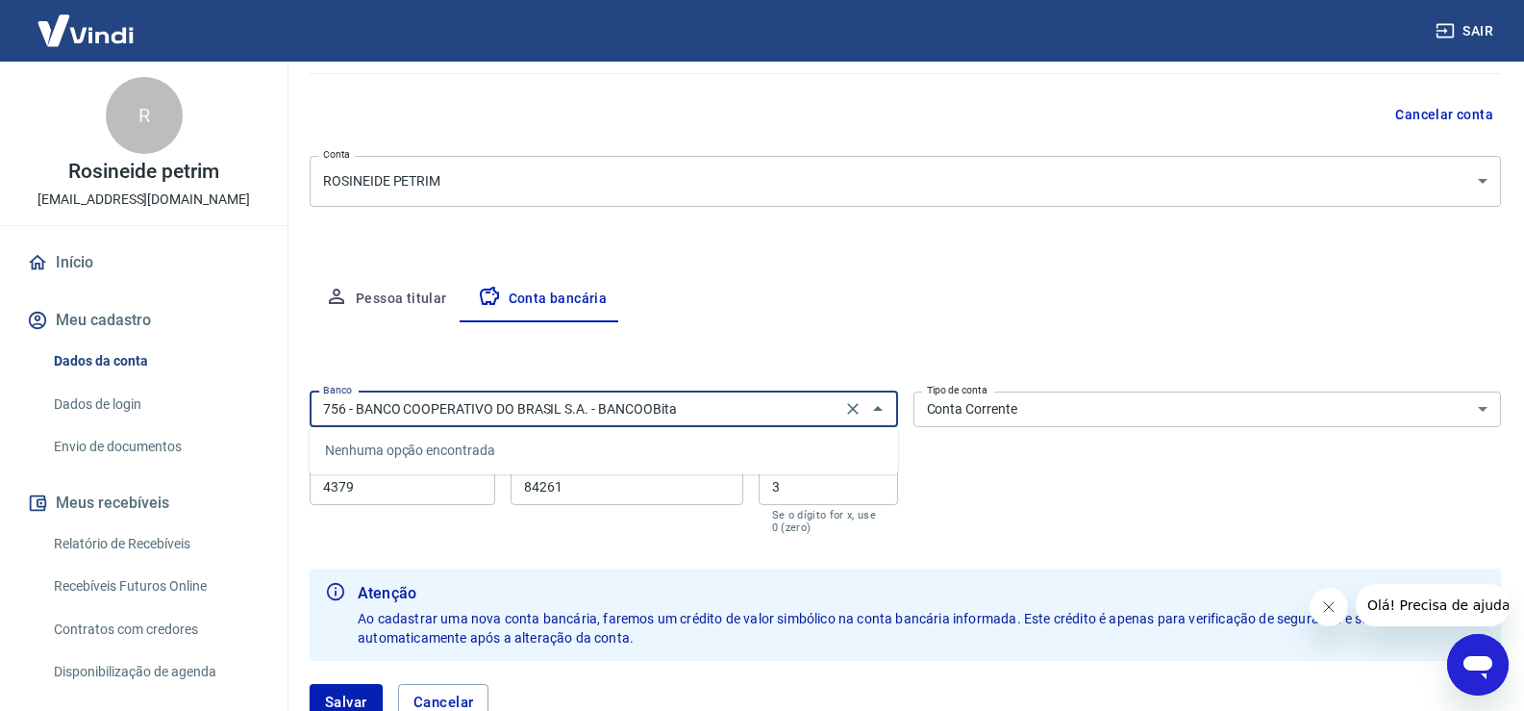
drag, startPoint x: 0, startPoint y: 482, endPoint x: 0, endPoint y: 467, distance: 14.4
click at [0, 467] on div "Sair R Rosineide petrim goldbelle.compras@hotmail.com Início Meu cadastro Dados…" at bounding box center [762, 190] width 1524 height 711
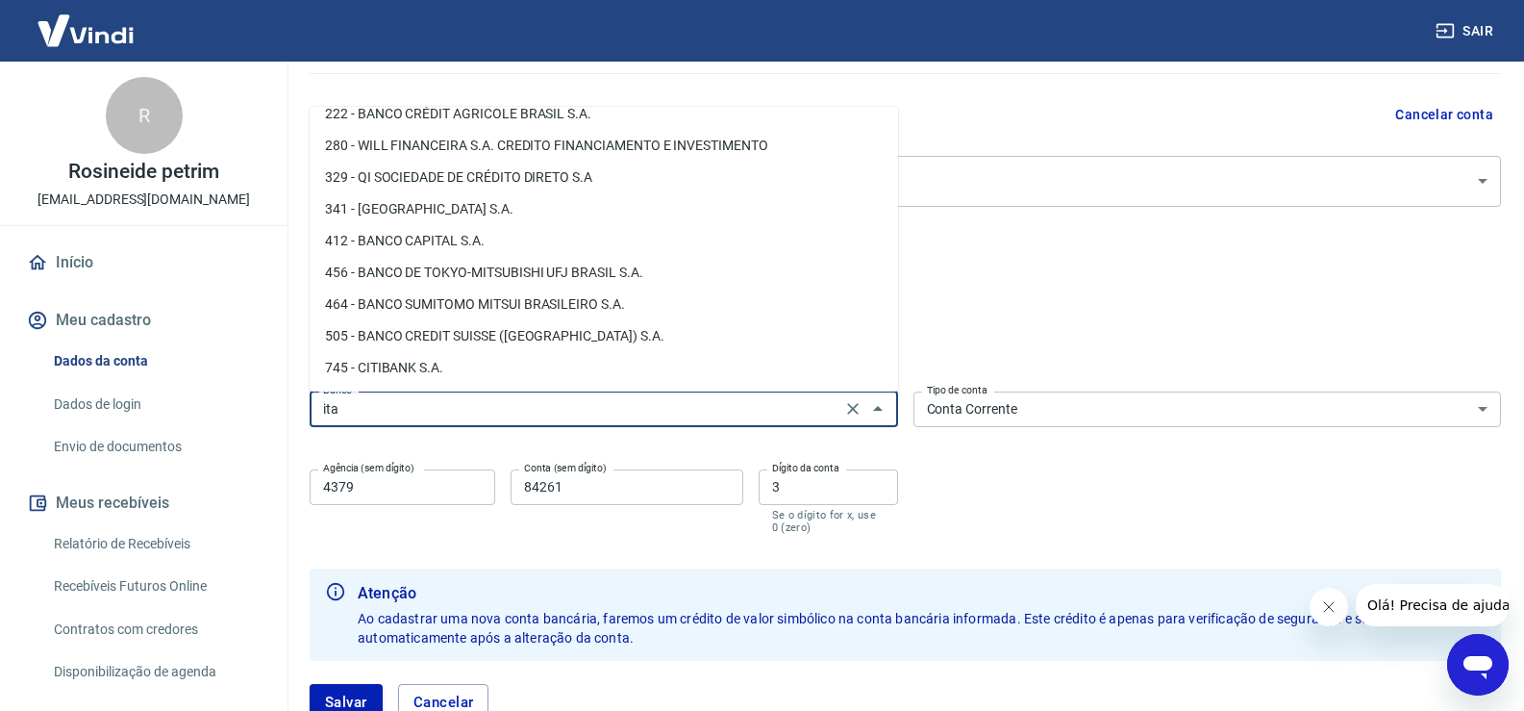
scroll to position [0, 0]
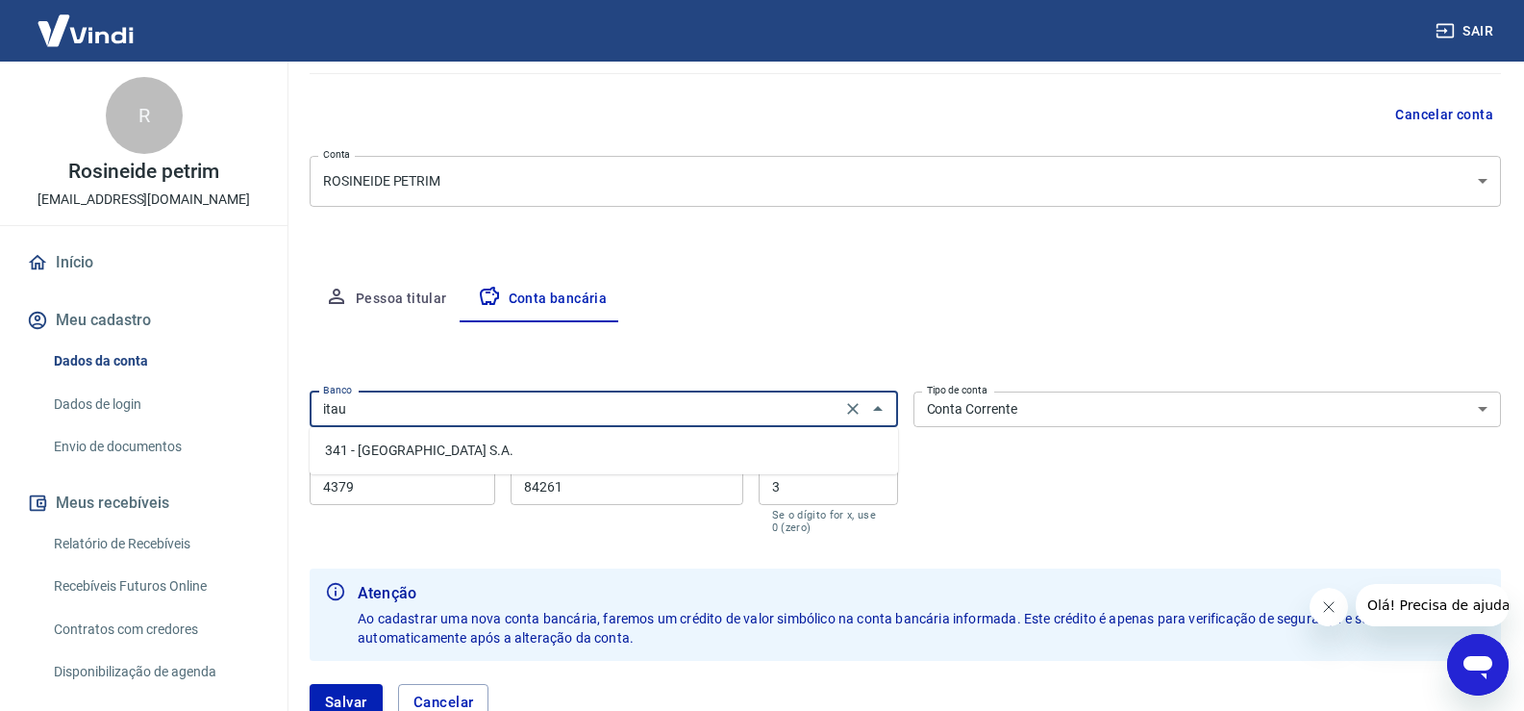
click at [386, 443] on li "341 - [GEOGRAPHIC_DATA] S.A." at bounding box center [604, 451] width 589 height 32
type input "341 - [GEOGRAPHIC_DATA] S.A."
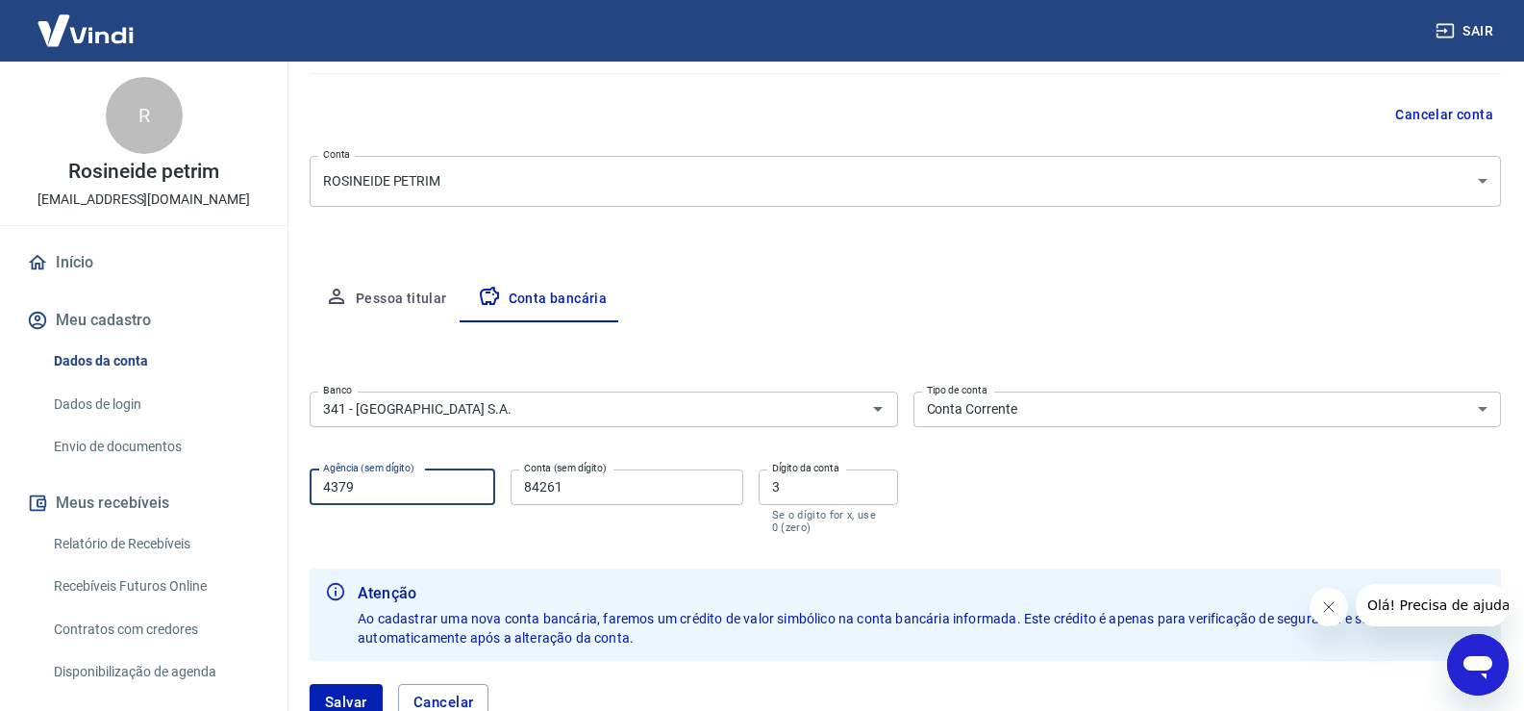
drag, startPoint x: 263, startPoint y: 483, endPoint x: 0, endPoint y: 454, distance: 264.2
click at [0, 459] on div "Sair R Rosineide petrim goldbelle.compras@hotmail.com Início Meu cadastro Dados…" at bounding box center [762, 190] width 1524 height 711
drag, startPoint x: 419, startPoint y: 498, endPoint x: 0, endPoint y: 573, distance: 426.0
click at [0, 545] on div "Sair R Rosineide petrim goldbelle.compras@hotmail.com Início Meu cadastro Dados…" at bounding box center [762, 190] width 1524 height 711
type input "0038"
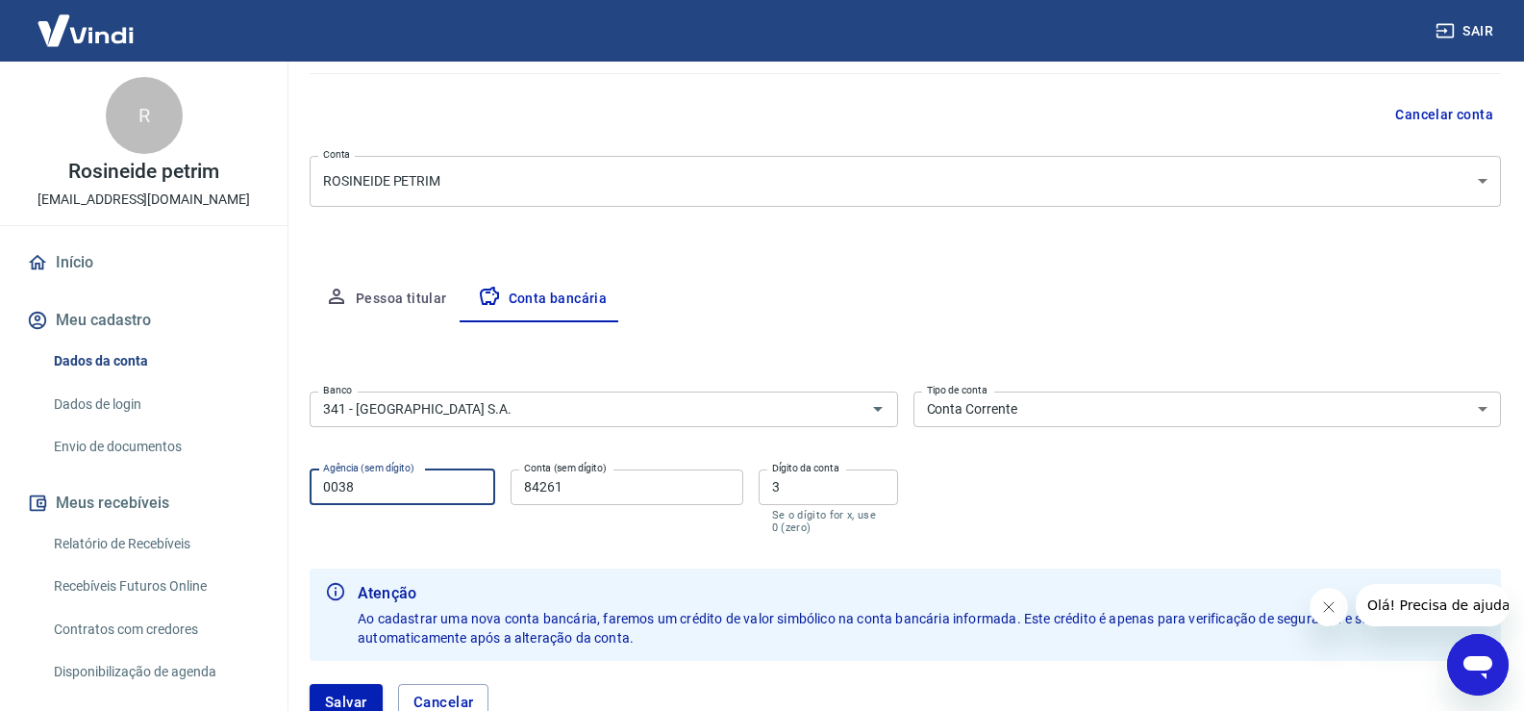
drag, startPoint x: 607, startPoint y: 492, endPoint x: 230, endPoint y: 557, distance: 382.5
click at [81, 504] on div "Sair R Rosineide petrim goldbelle.compras@hotmail.com Início Meu cadastro Dados…" at bounding box center [762, 190] width 1524 height 711
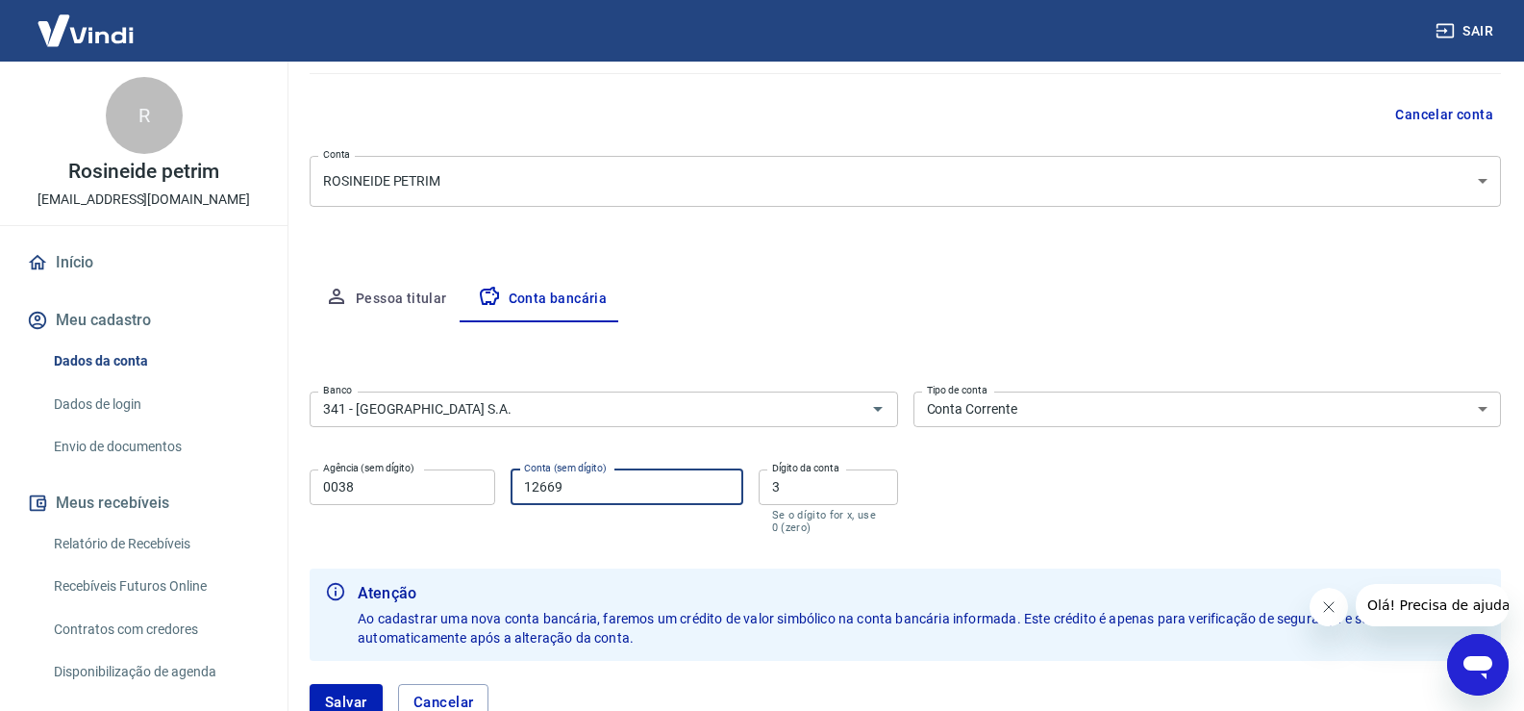
type input "12669"
drag, startPoint x: 809, startPoint y: 482, endPoint x: 370, endPoint y: 648, distance: 469.1
click at [356, 547] on form "Banco 341 - ITAÚ UNIBANCO S.A. Banco Tipo de conta Conta Corrente Conta Poupanç…" at bounding box center [906, 564] width 1192 height 360
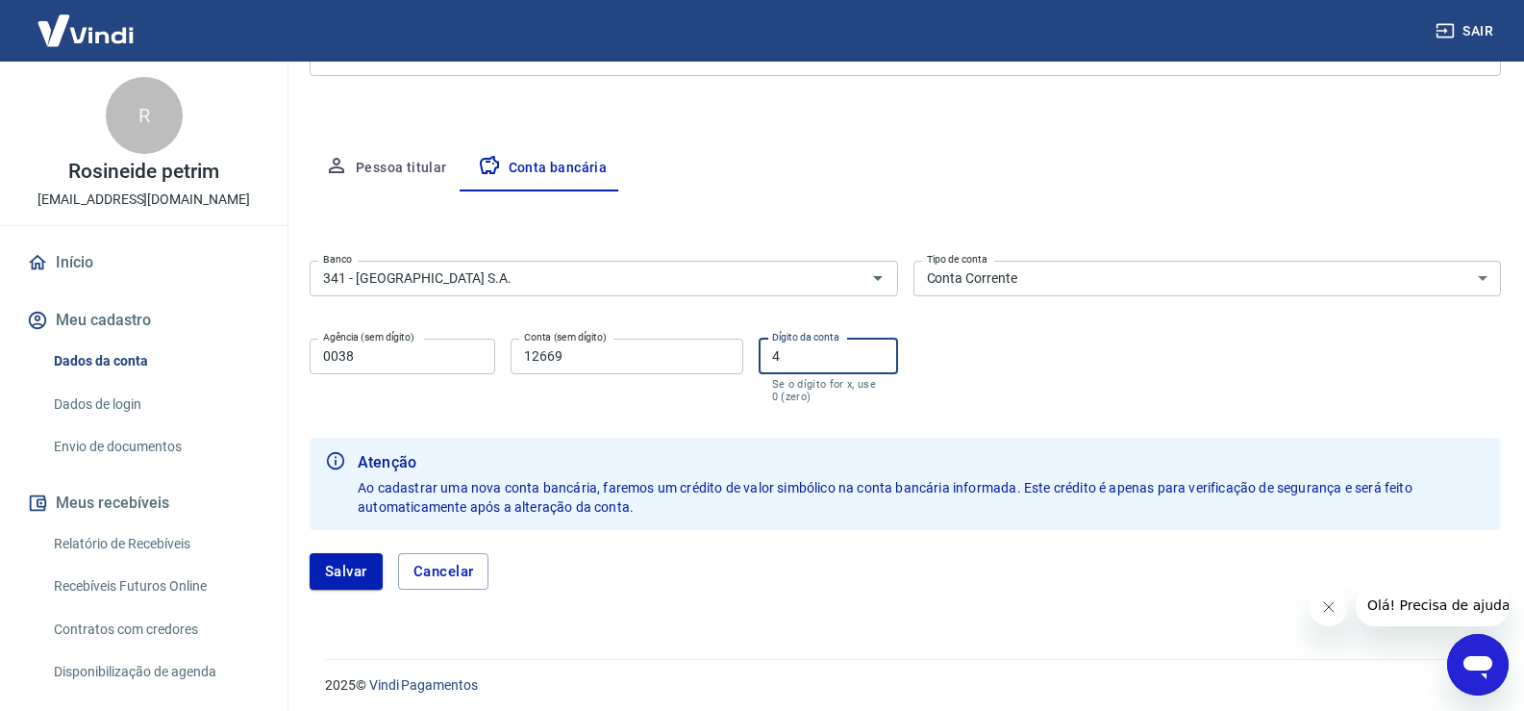
scroll to position [304, 0]
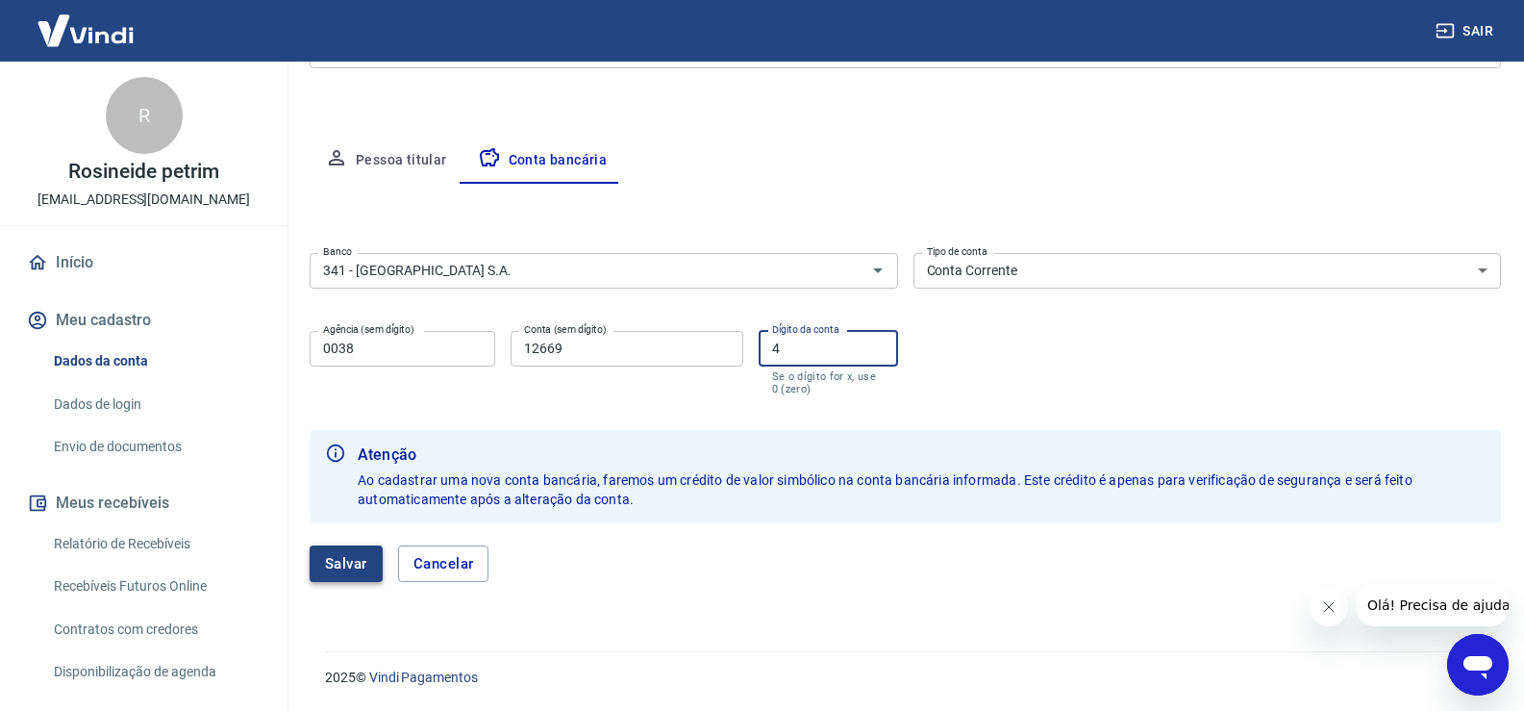
type input "4"
click at [326, 562] on button "Salvar" at bounding box center [346, 563] width 73 height 37
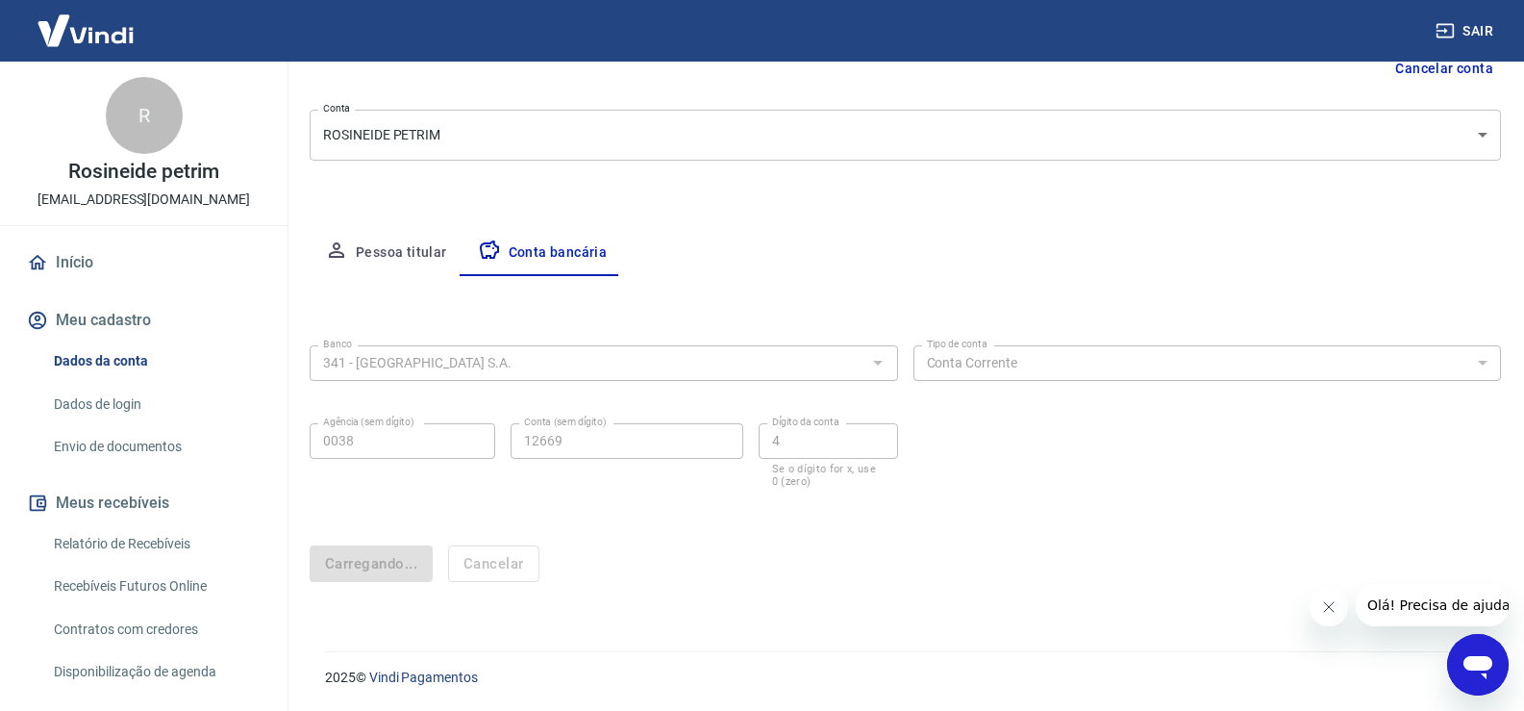
scroll to position [0, 0]
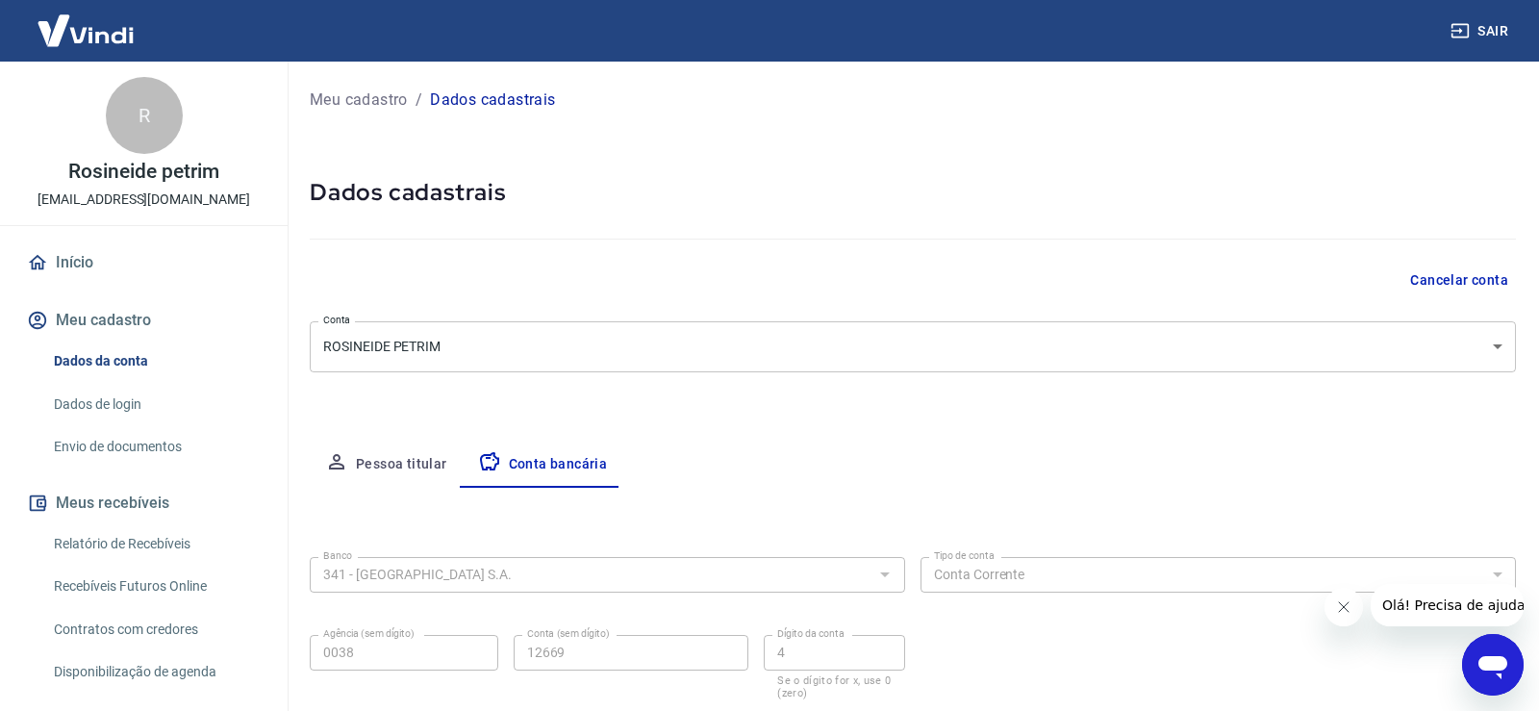
select select "1"
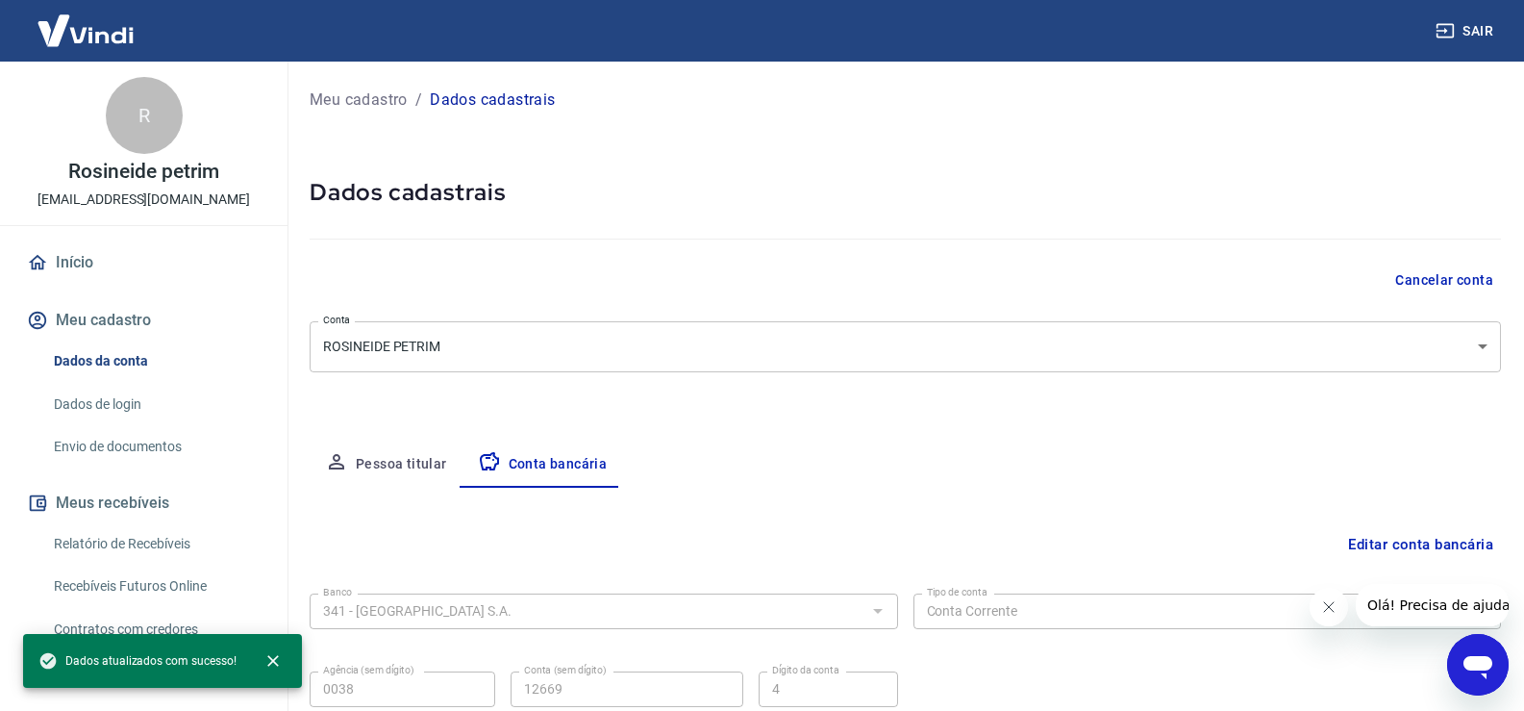
scroll to position [165, 0]
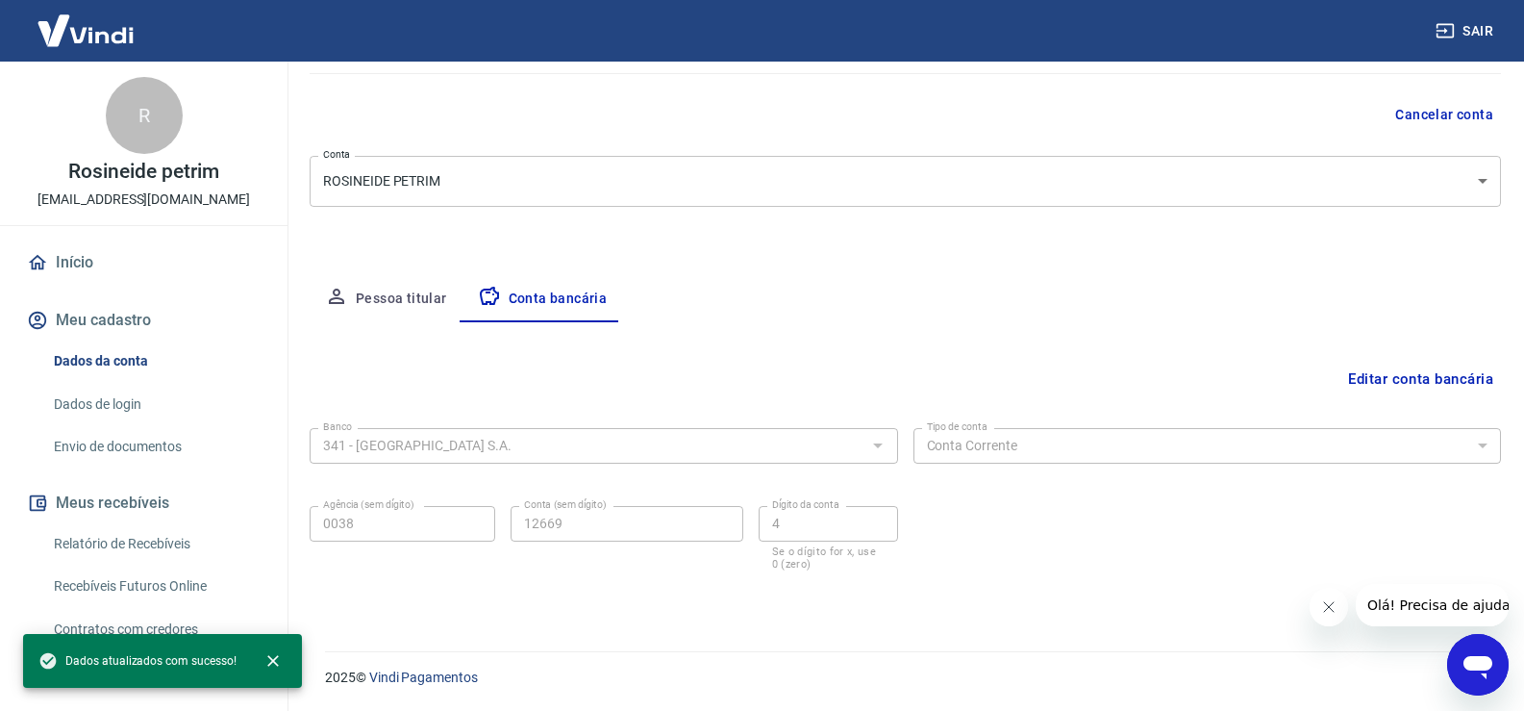
click at [552, 586] on form "Banco 341 - ITAÚ UNIBANCO S.A. Banco Tipo de conta Conta Corrente Conta Poupanç…" at bounding box center [906, 512] width 1192 height 185
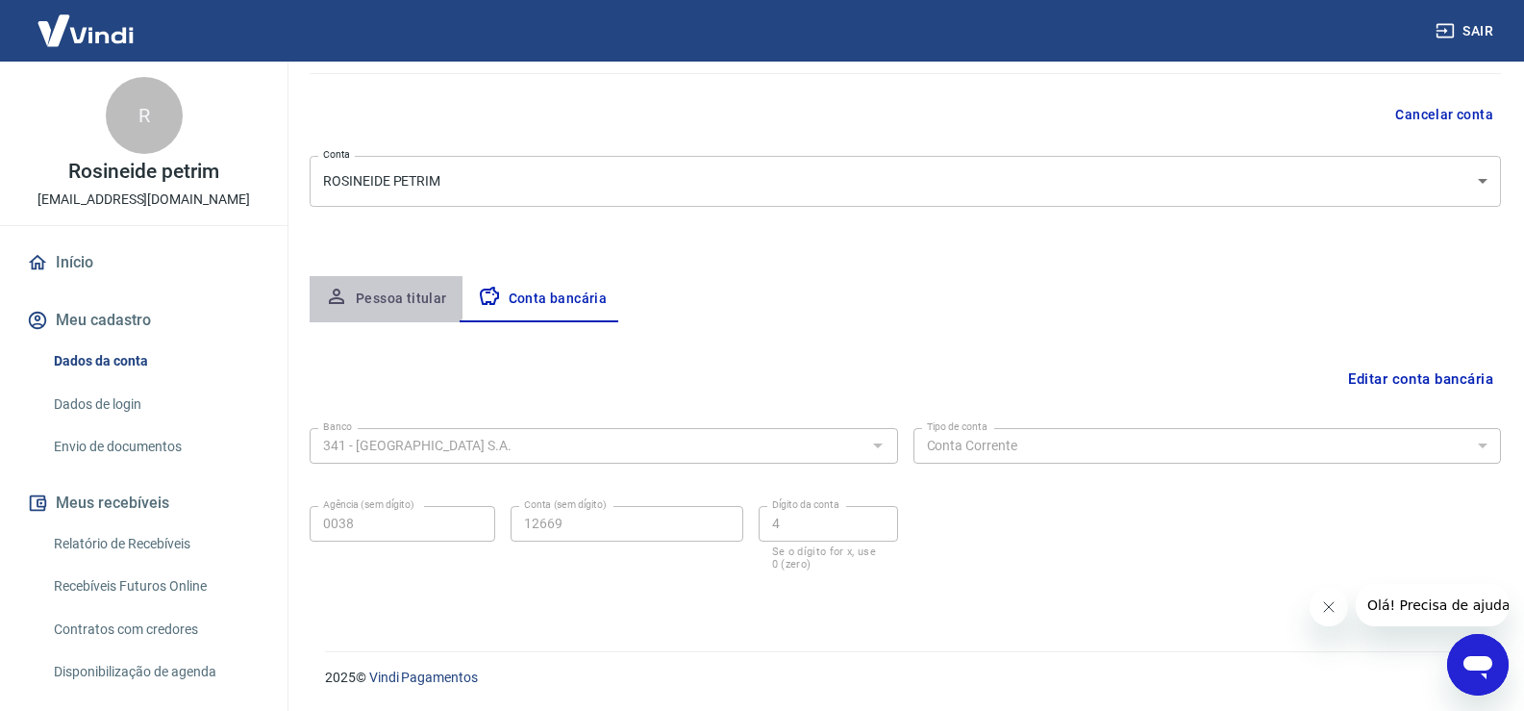
click at [382, 290] on button "Pessoa titular" at bounding box center [386, 299] width 153 height 46
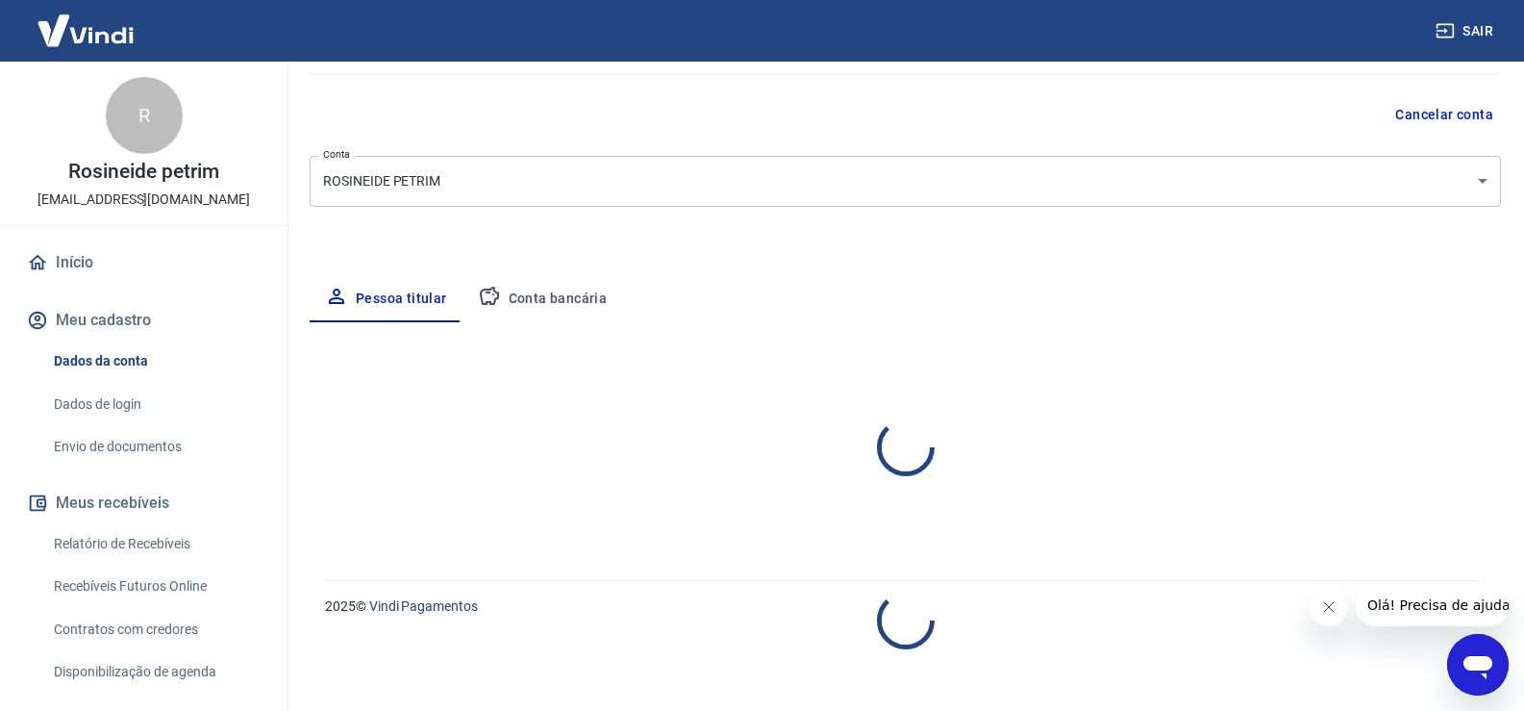
select select "SP"
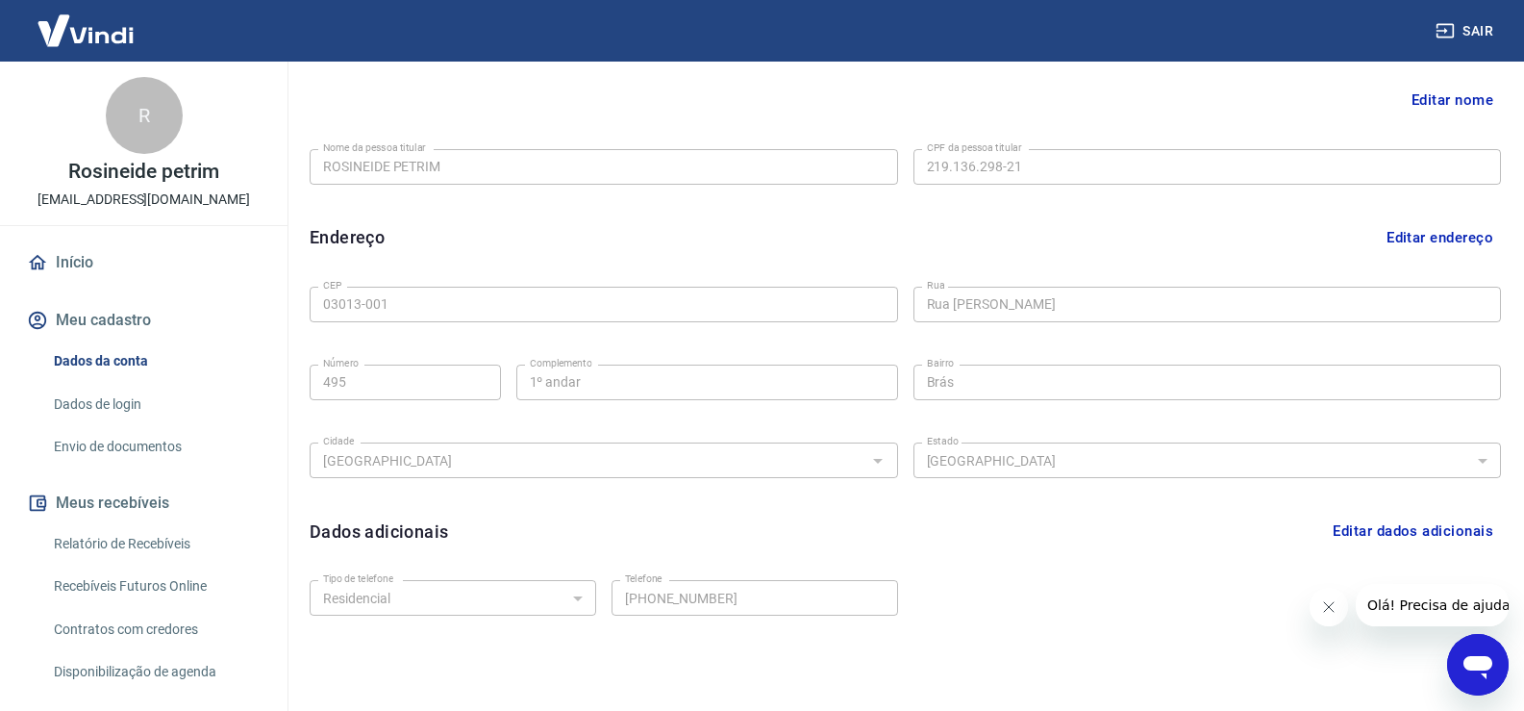
scroll to position [454, 0]
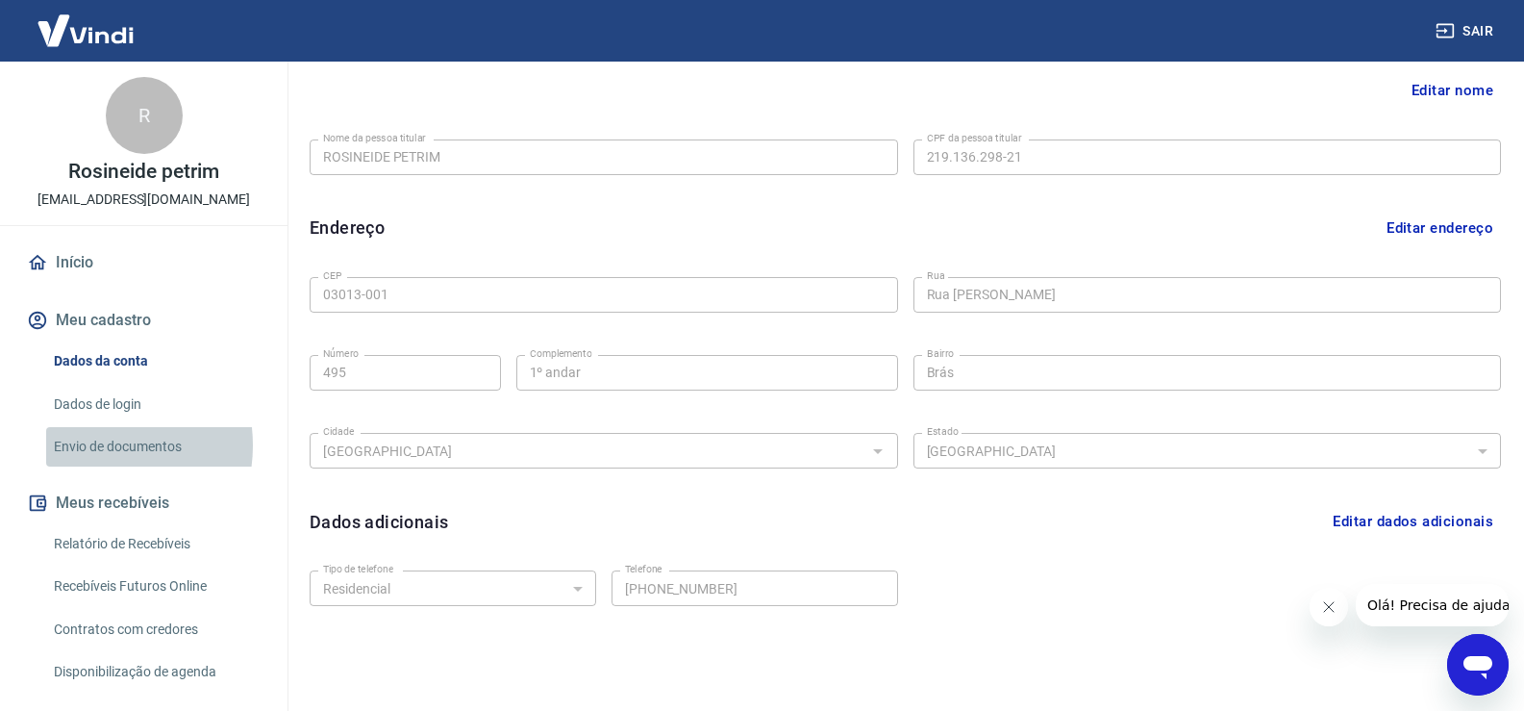
click at [92, 445] on link "Envio de documentos" at bounding box center [155, 446] width 218 height 39
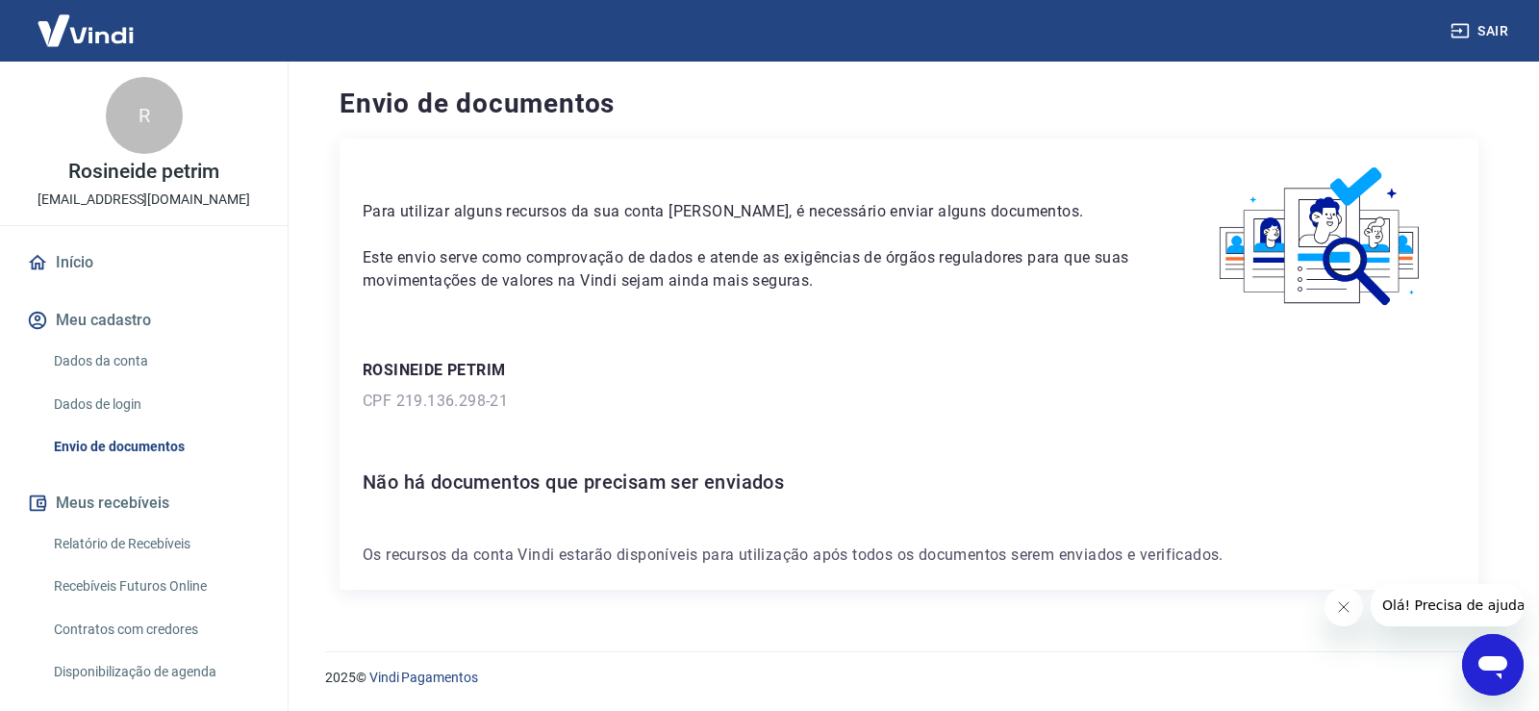
click at [1486, 36] on button "Sair" at bounding box center [1481, 31] width 69 height 36
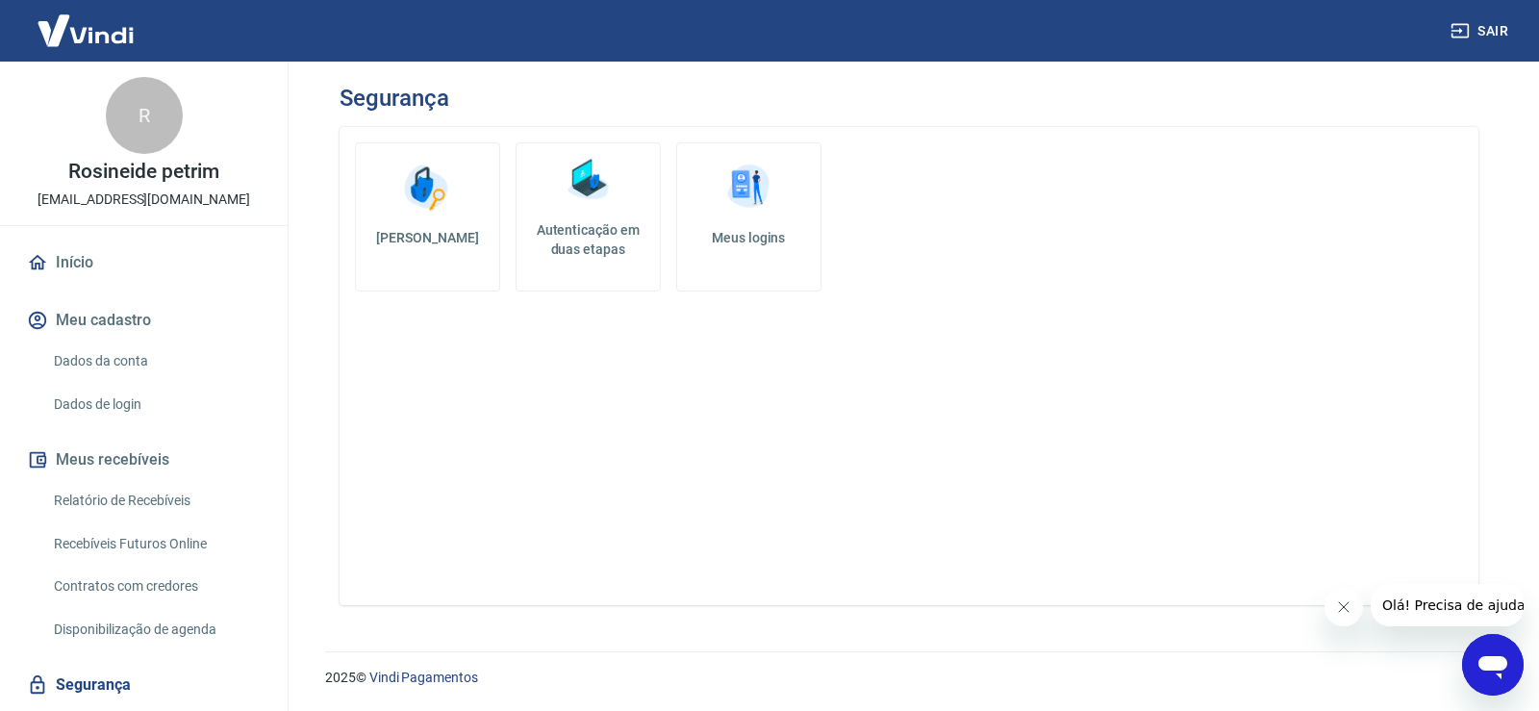
scroll to position [192, 0]
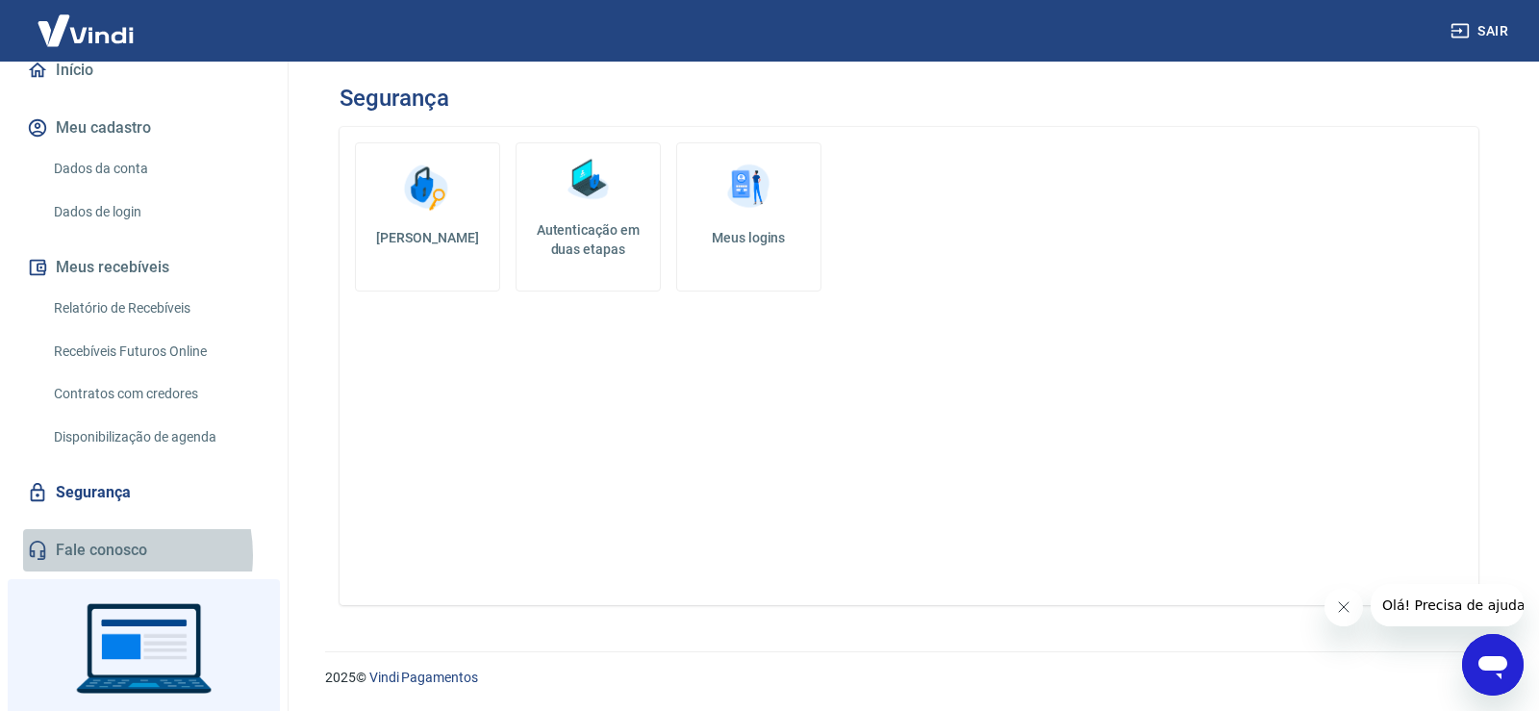
click at [96, 555] on link "Fale conosco" at bounding box center [143, 550] width 241 height 42
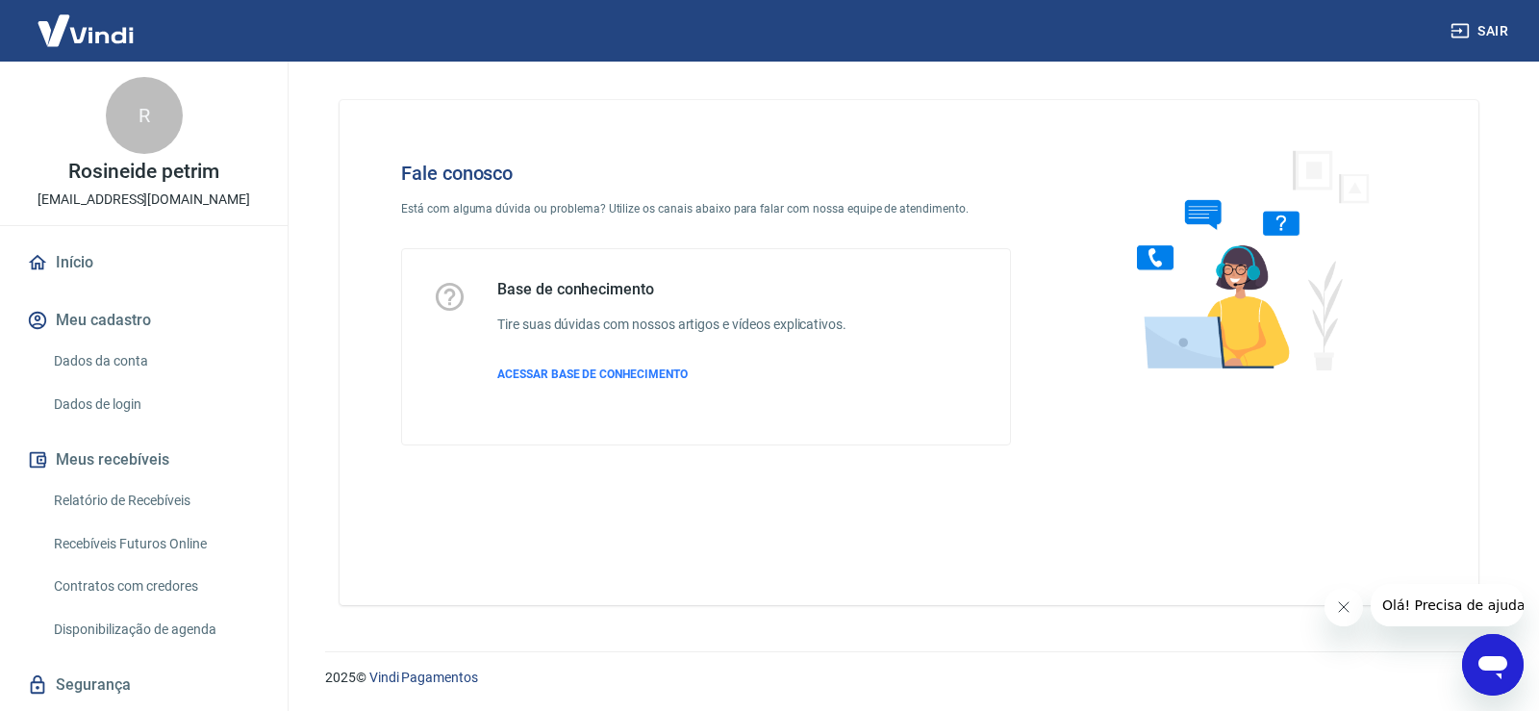
click at [111, 369] on link "Dados da conta" at bounding box center [155, 360] width 218 height 39
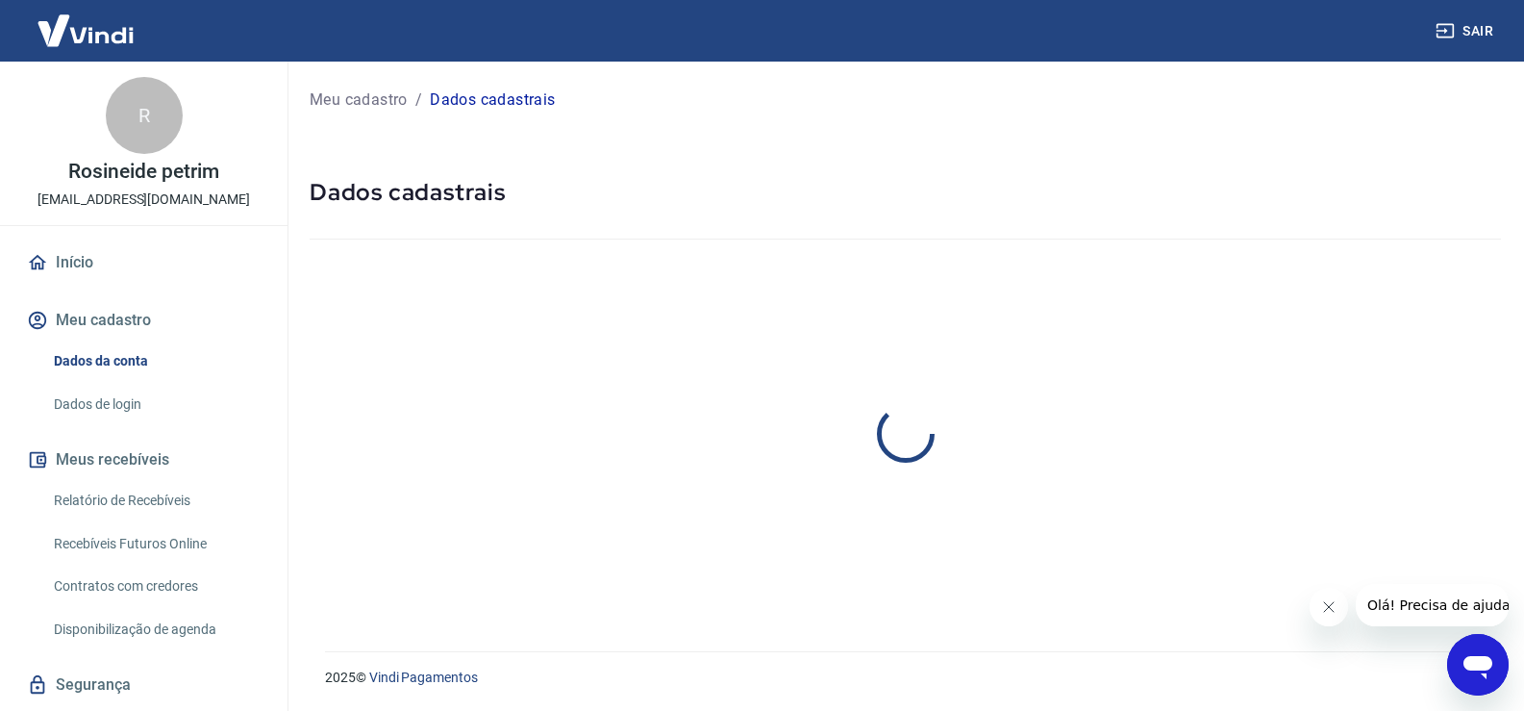
select select "SP"
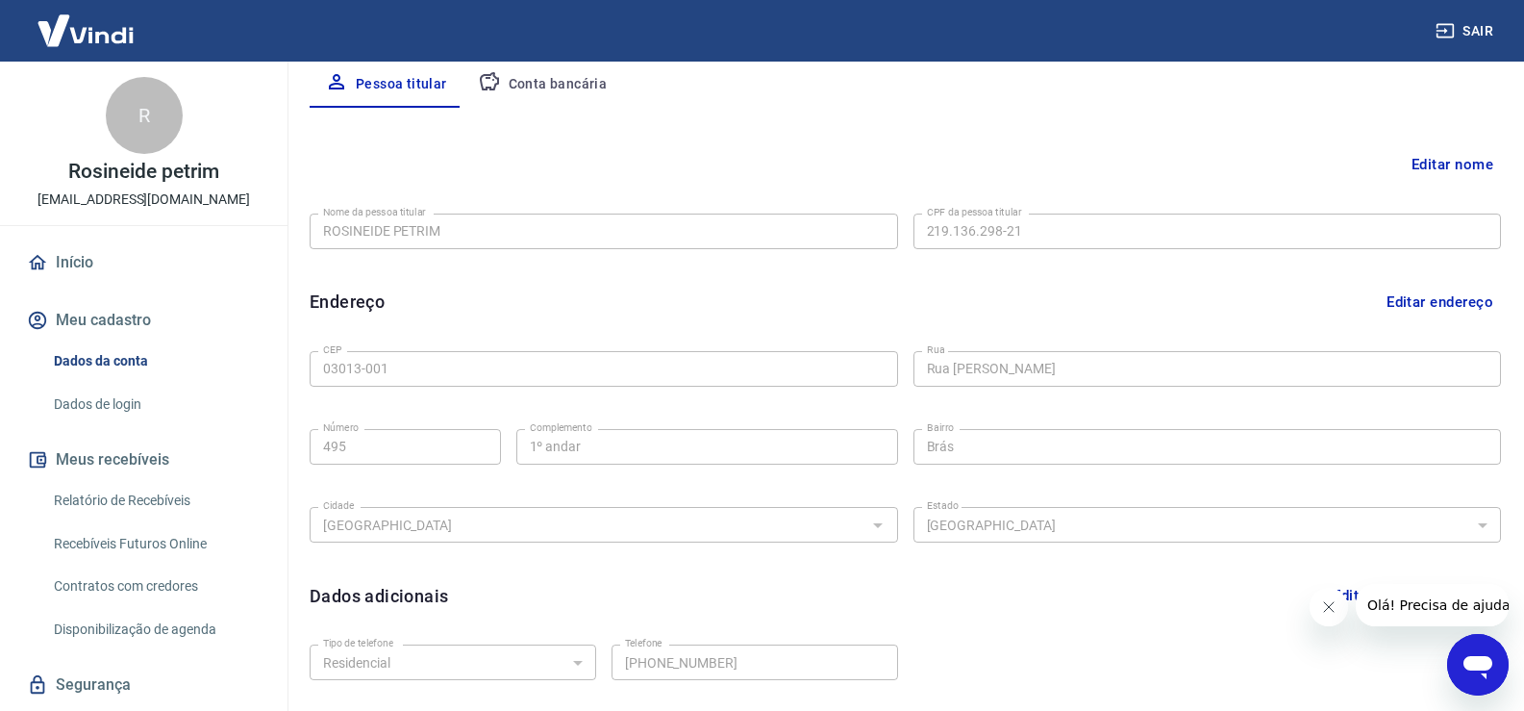
scroll to position [39, 0]
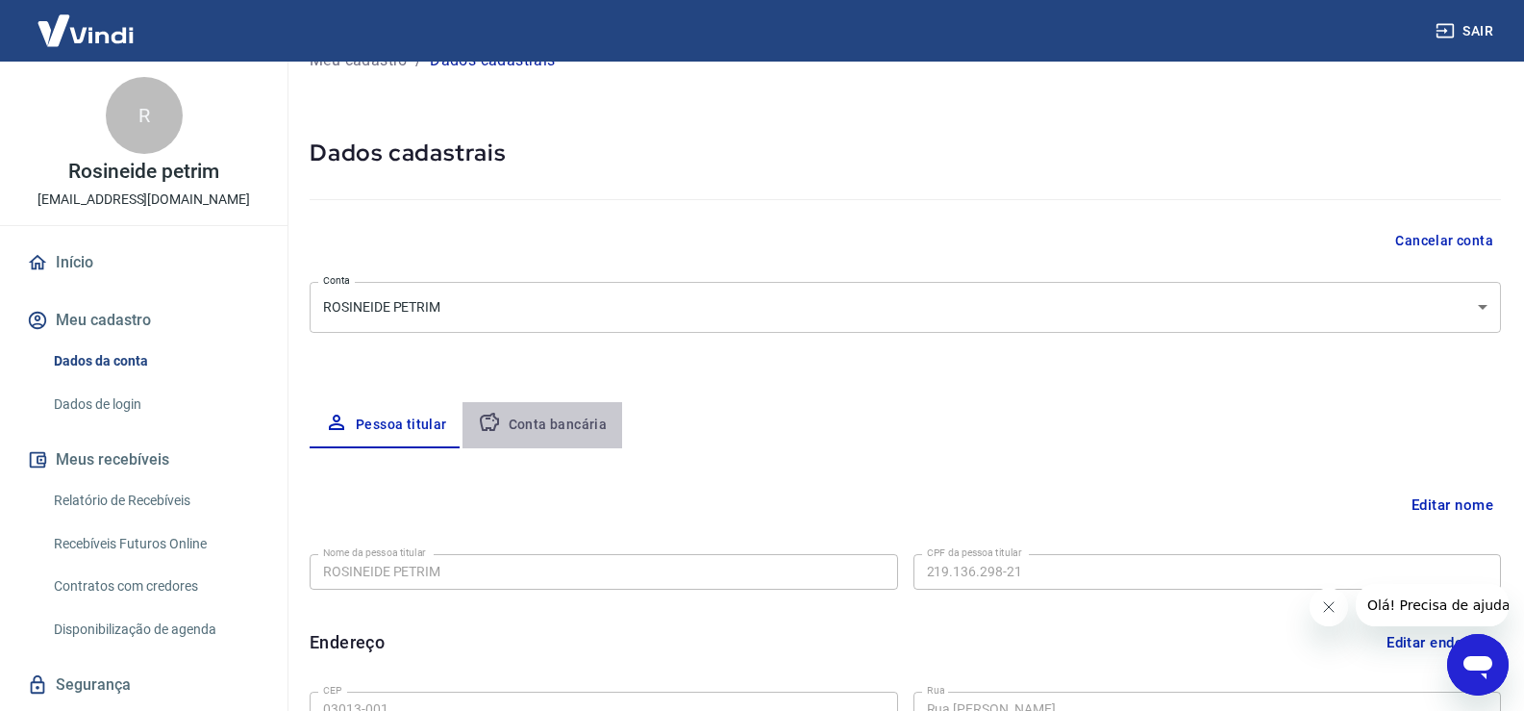
click at [544, 405] on button "Conta bancária" at bounding box center [543, 425] width 161 height 46
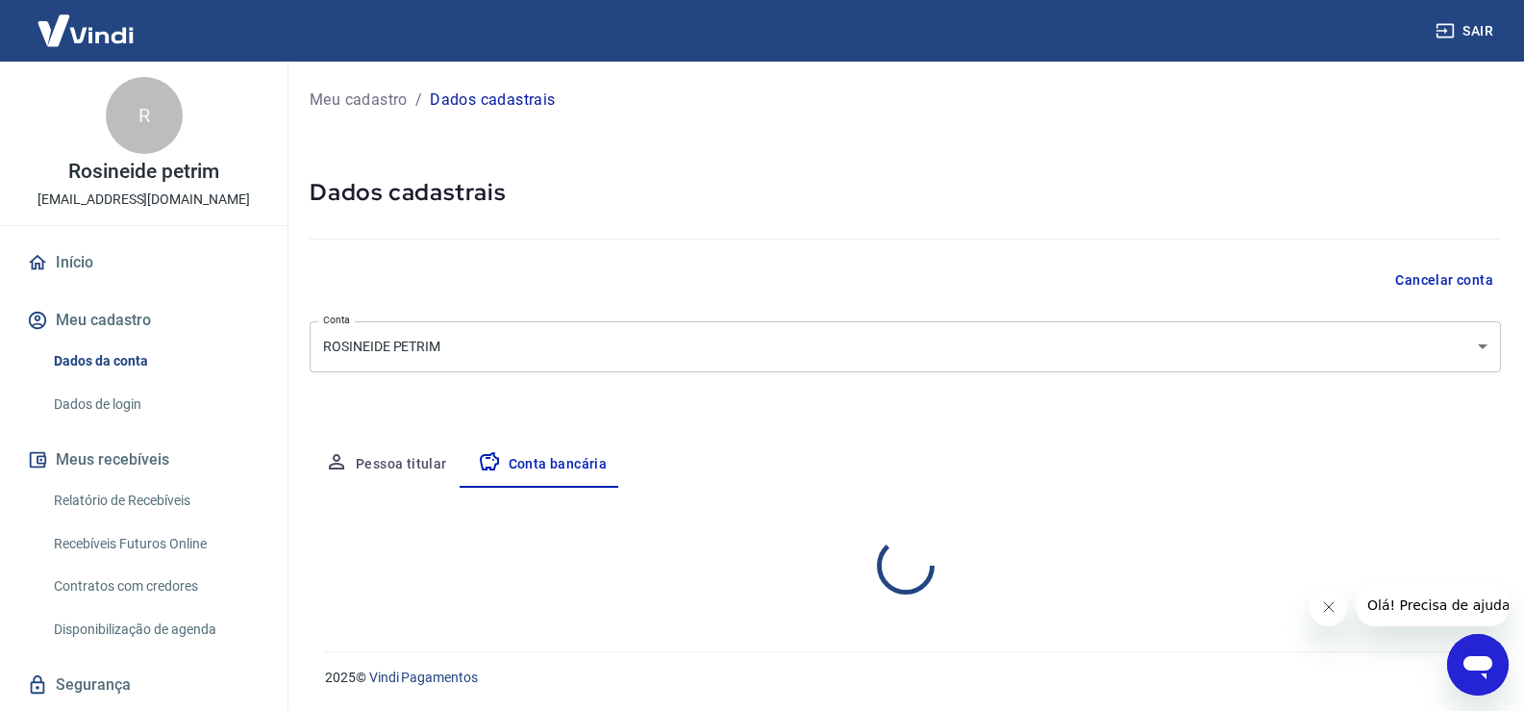
select select "1"
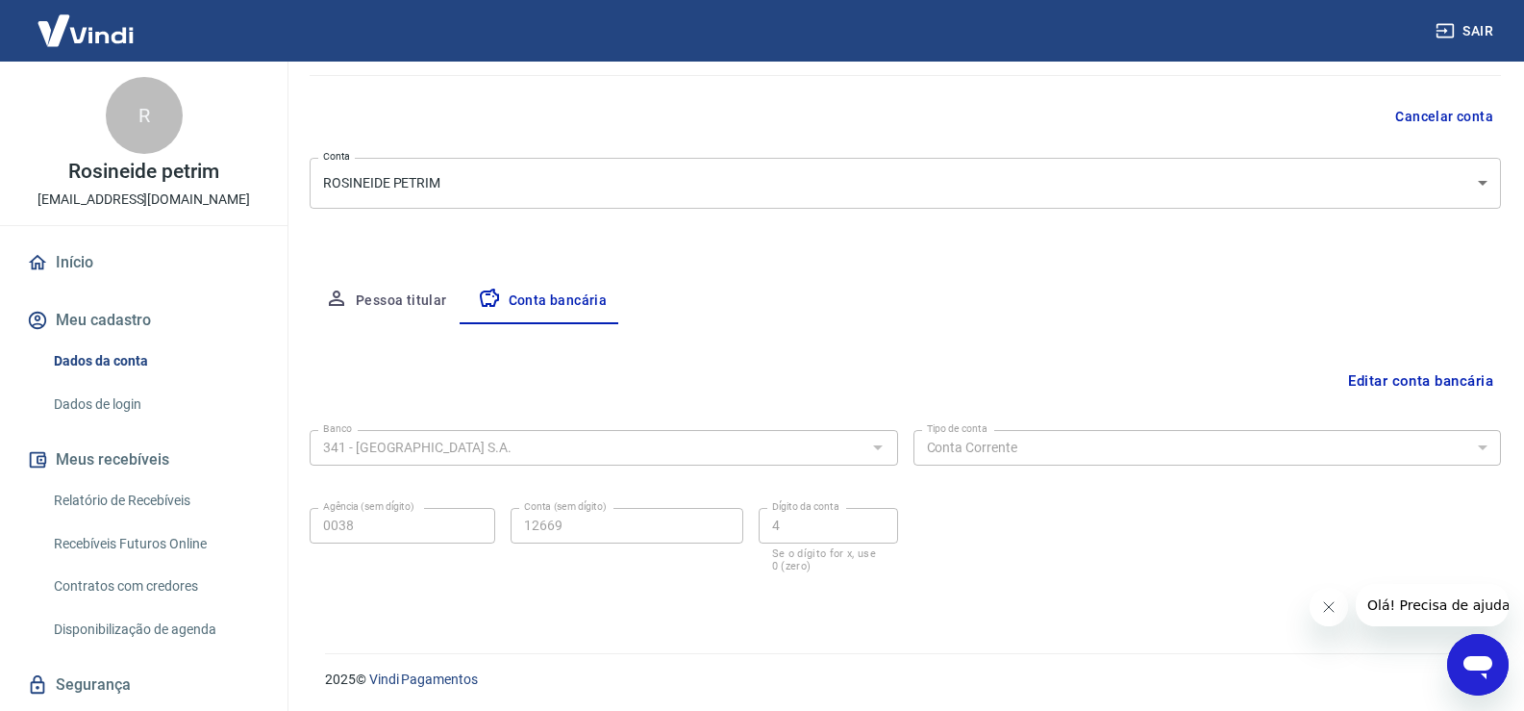
scroll to position [165, 0]
click at [146, 627] on link "Disponibilização de agenda" at bounding box center [155, 629] width 218 height 39
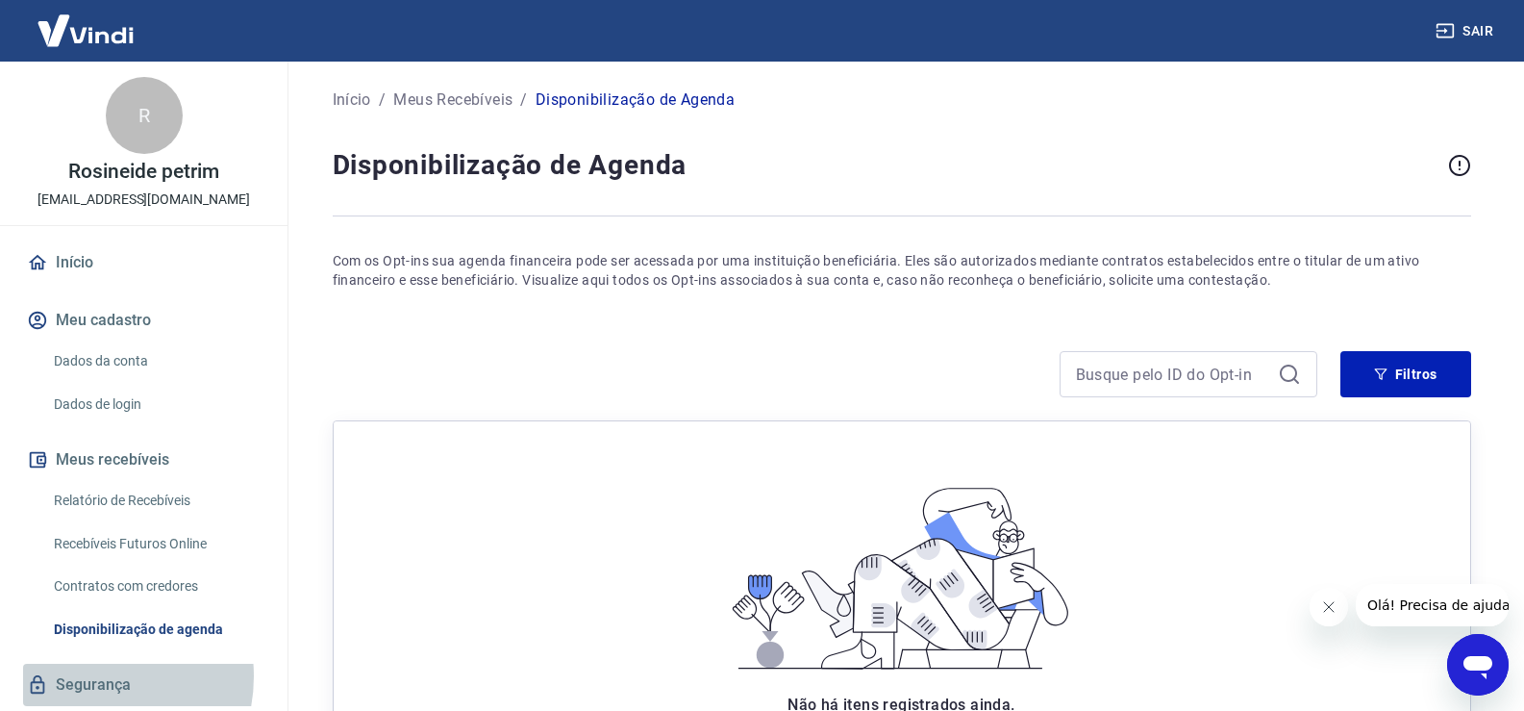
click at [86, 677] on link "Segurança" at bounding box center [143, 685] width 241 height 42
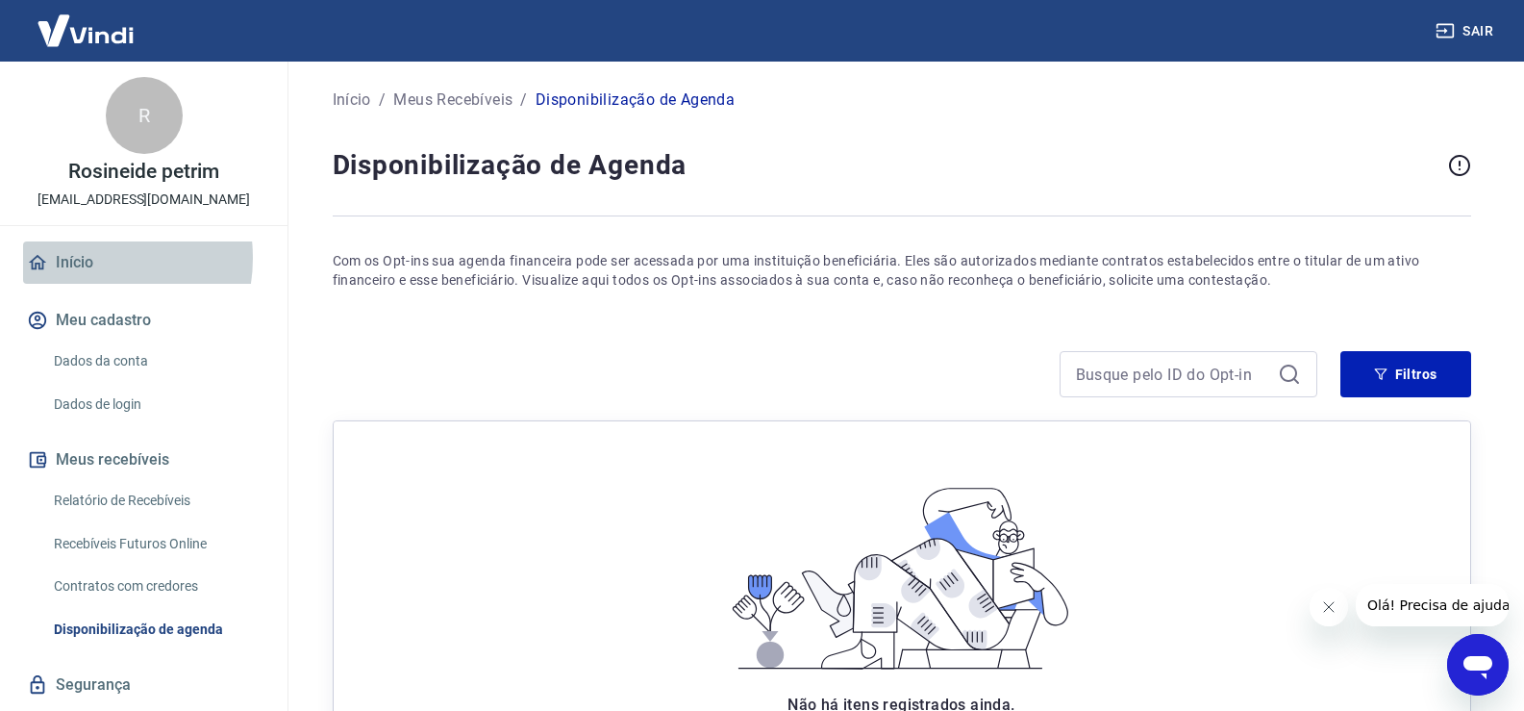
click at [78, 258] on link "Início" at bounding box center [143, 262] width 241 height 42
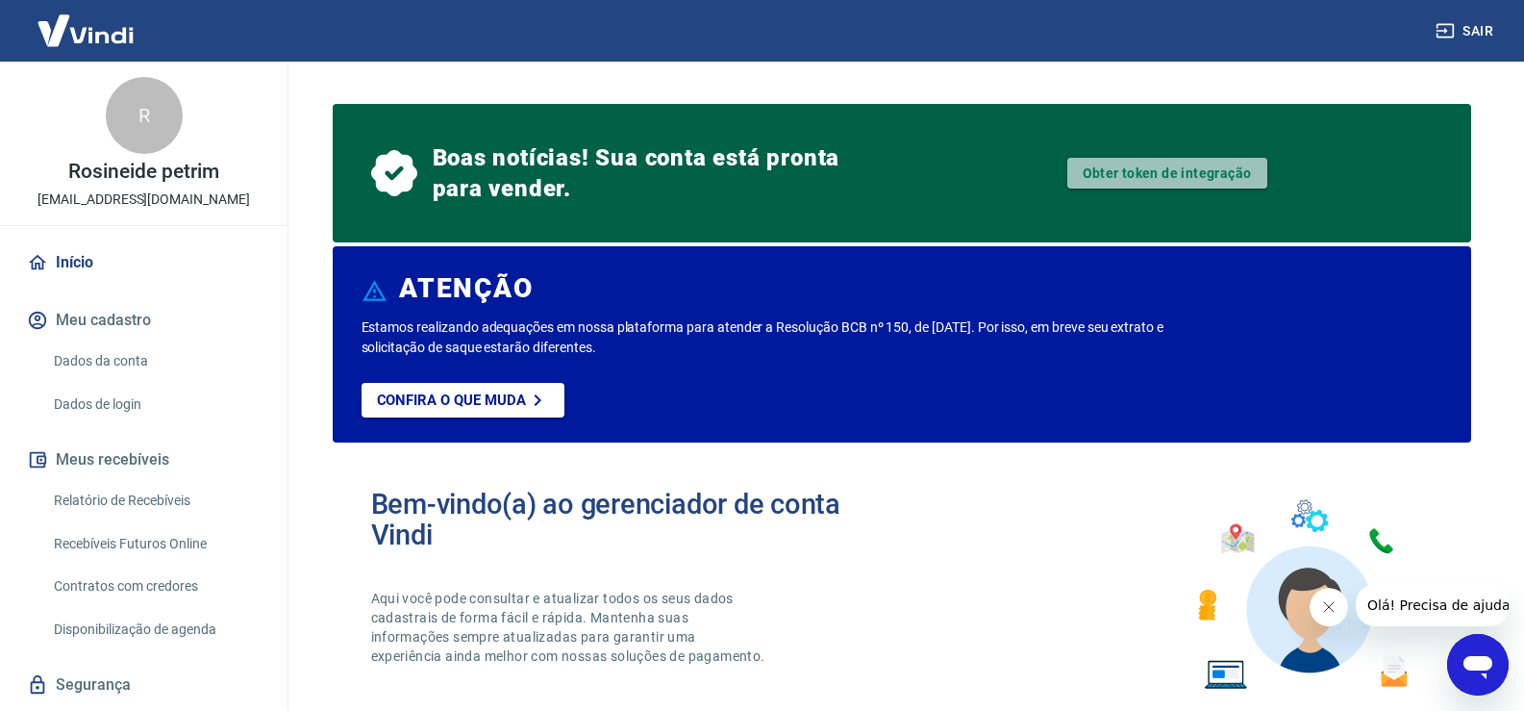
click at [1179, 163] on link "Obter token de integração" at bounding box center [1168, 173] width 200 height 31
